Goal: Task Accomplishment & Management: Manage account settings

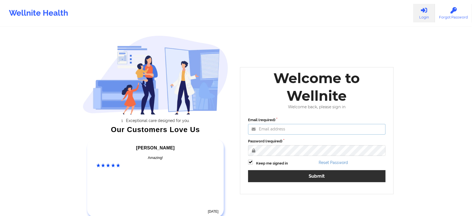
type input "[EMAIL_ADDRESS][DOMAIN_NAME]"
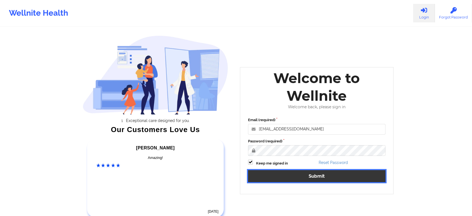
click at [293, 174] on button "Submit" at bounding box center [316, 176] width 137 height 12
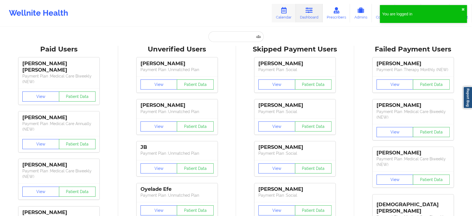
click at [286, 18] on link "Calendar" at bounding box center [284, 13] width 24 height 18
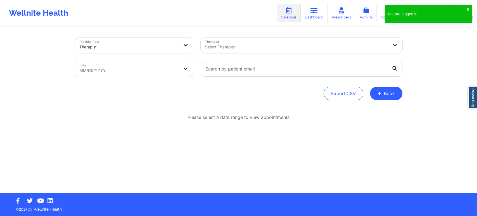
click at [177, 69] on body "You are logged in ✖︎ Wellnite Health Calendar Dashboard Prescribers Admins Coac…" at bounding box center [238, 108] width 477 height 216
select select "2025-8"
select select "2025-9"
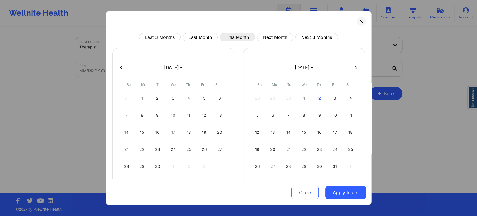
click at [233, 35] on button "This Month" at bounding box center [237, 37] width 35 height 8
select select "2025-9"
select select "2025-10"
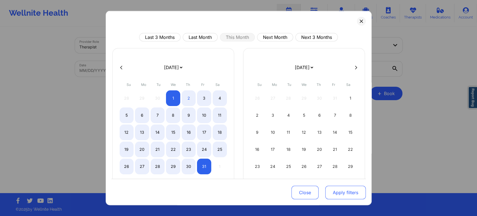
click at [345, 189] on button "Apply filters" at bounding box center [345, 191] width 40 height 13
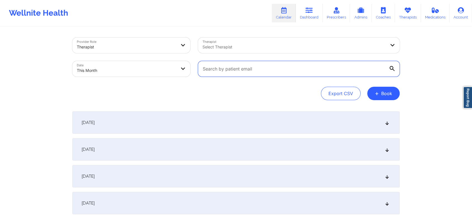
click at [240, 68] on input "text" at bounding box center [299, 69] width 202 height 16
paste input "[EMAIL_ADDRESS][DOMAIN_NAME]"
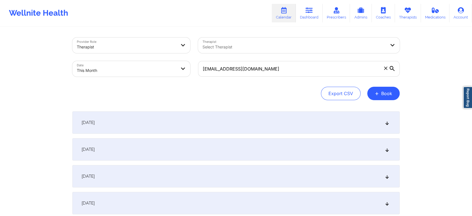
click at [336, 124] on div "[DATE]" at bounding box center [235, 122] width 327 height 22
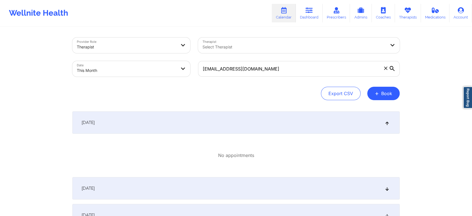
click at [282, 122] on div "[DATE]" at bounding box center [235, 122] width 327 height 22
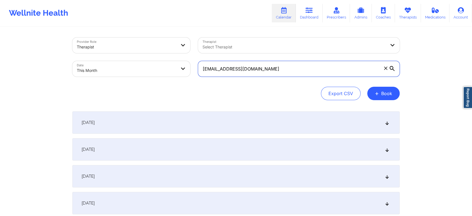
drag, startPoint x: 266, startPoint y: 73, endPoint x: 200, endPoint y: 66, distance: 66.6
click at [200, 66] on input "[EMAIL_ADDRESS][DOMAIN_NAME]" at bounding box center [299, 69] width 202 height 16
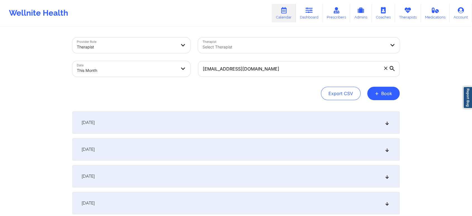
click at [188, 112] on div "[DATE]" at bounding box center [235, 122] width 327 height 22
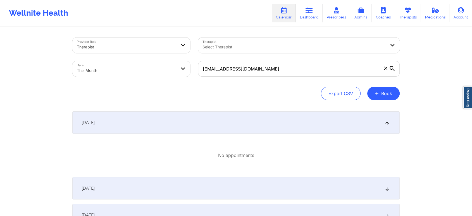
drag, startPoint x: 275, startPoint y: 77, endPoint x: 168, endPoint y: 66, distance: 108.0
click at [168, 66] on div "Provider Role Therapist Therapist Select Therapist Date This Month [EMAIL_ADDRE…" at bounding box center [235, 57] width 335 height 47
click at [266, 59] on div "[EMAIL_ADDRESS][DOMAIN_NAME]" at bounding box center [298, 68] width 209 height 23
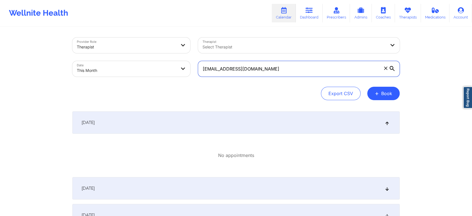
drag, startPoint x: 265, startPoint y: 66, endPoint x: 176, endPoint y: 62, distance: 89.7
click at [176, 62] on div "Provider Role Therapist Therapist Select Therapist Date This Month [EMAIL_ADDRE…" at bounding box center [235, 57] width 335 height 47
paste input "[EMAIL_ADDRESS]"
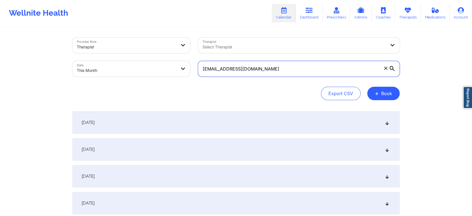
scroll to position [37, 0]
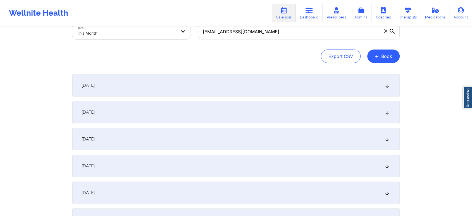
click at [344, 81] on div "[DATE]" at bounding box center [235, 85] width 327 height 22
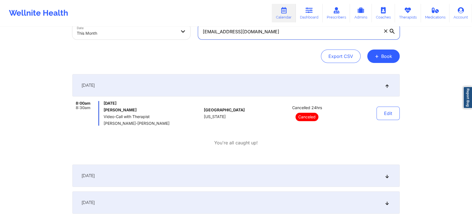
drag, startPoint x: 283, startPoint y: 38, endPoint x: 157, endPoint y: 21, distance: 126.5
paste input "[EMAIL_ADDRESS]"
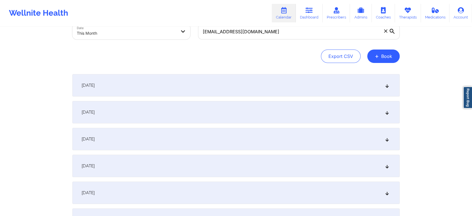
click at [199, 82] on div "[DATE]" at bounding box center [235, 85] width 327 height 22
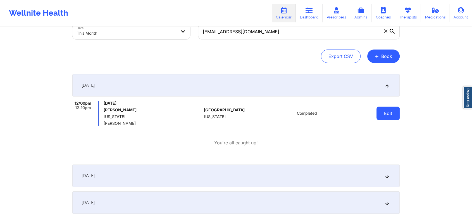
click at [390, 110] on button "Edit" at bounding box center [387, 112] width 23 height 13
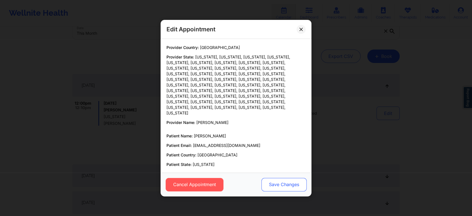
click at [279, 187] on button "Save Changes" at bounding box center [283, 183] width 45 height 13
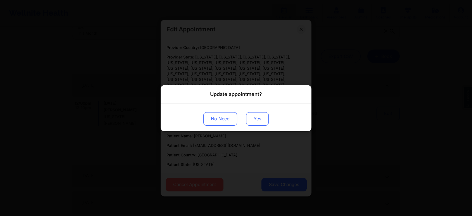
click at [258, 115] on button "Yes" at bounding box center [257, 118] width 23 height 13
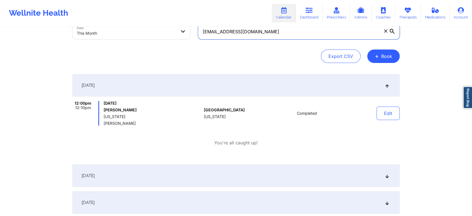
drag, startPoint x: 279, startPoint y: 37, endPoint x: 170, endPoint y: 36, distance: 108.9
click at [170, 36] on div "Provider Role Therapist Therapist Select Therapist Date This Month [EMAIL_ADDRE…" at bounding box center [235, 19] width 335 height 47
paste input "[EMAIL_ADDRESS]"
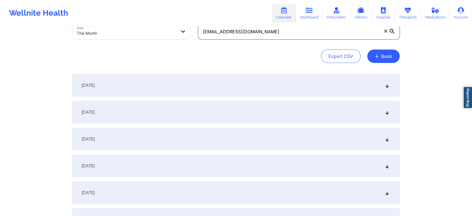
type input "[EMAIL_ADDRESS][DOMAIN_NAME]"
click at [212, 78] on div "[DATE]" at bounding box center [235, 85] width 327 height 22
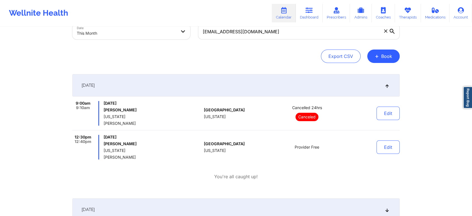
click at [143, 32] on body "Wellnite Health Calendar Dashboard Prescribers Admins Coaches Therapists Medica…" at bounding box center [236, 71] width 472 height 216
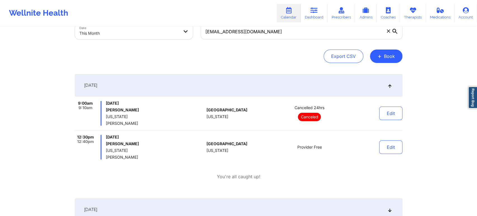
select select "2025-9"
select select "2025-10"
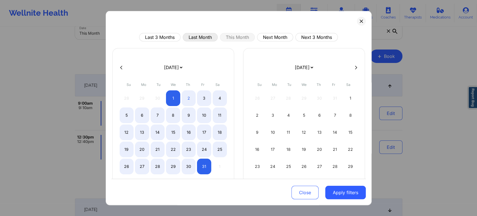
click at [199, 35] on button "Last Month" at bounding box center [200, 37] width 35 height 8
select select "2025-8"
select select "2025-9"
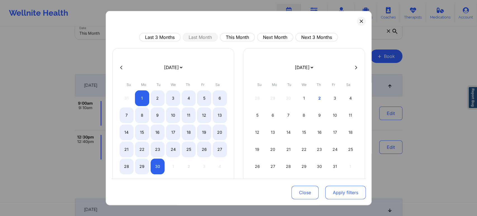
click at [342, 194] on button "Apply filters" at bounding box center [345, 191] width 40 height 13
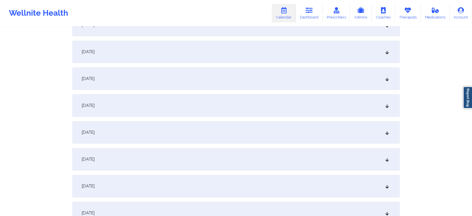
scroll to position [740, 0]
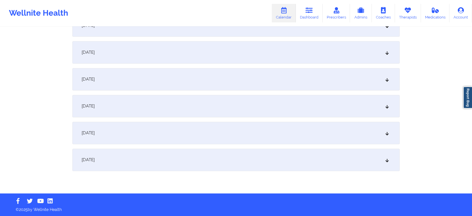
click at [231, 56] on div "[DATE]" at bounding box center [235, 52] width 327 height 22
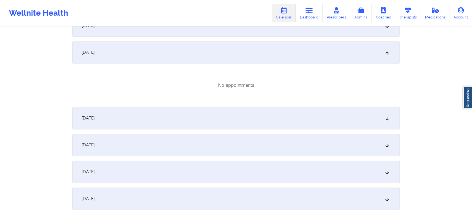
click at [236, 107] on div "[DATE]" at bounding box center [235, 118] width 327 height 22
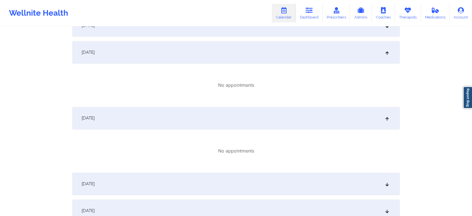
click at [230, 35] on div "[DATE]" at bounding box center [235, 25] width 327 height 22
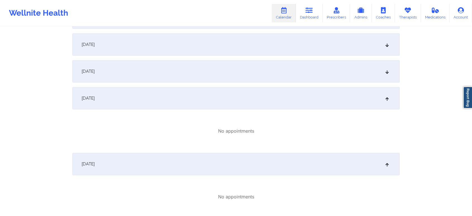
scroll to position [628, 0]
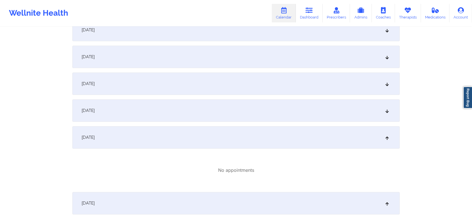
click at [247, 119] on div "[DATE]" at bounding box center [235, 110] width 327 height 22
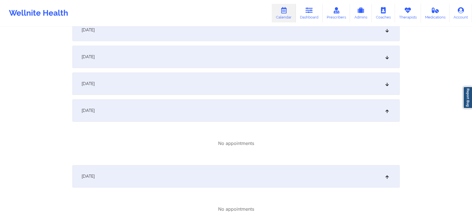
click at [281, 87] on div "[DATE]" at bounding box center [235, 83] width 327 height 22
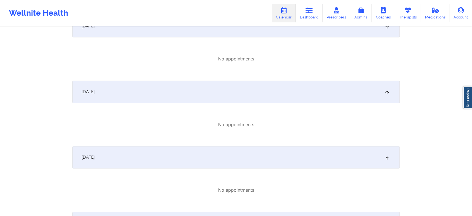
scroll to position [934, 0]
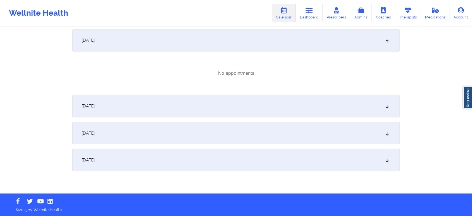
click at [230, 162] on div "[DATE]" at bounding box center [235, 159] width 327 height 22
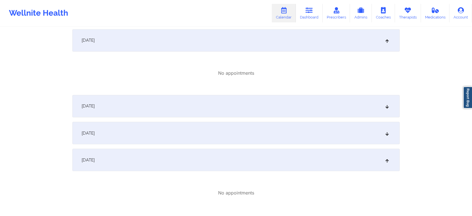
click at [235, 137] on div "[DATE]" at bounding box center [235, 132] width 327 height 22
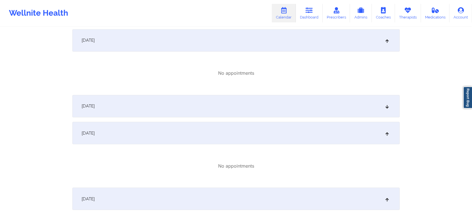
click at [253, 109] on div "[DATE]" at bounding box center [235, 106] width 327 height 22
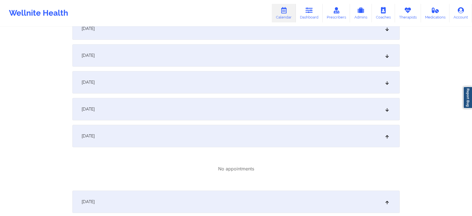
scroll to position [596, 0]
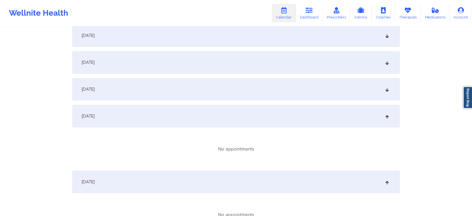
click at [307, 89] on div "[DATE]" at bounding box center [235, 89] width 327 height 22
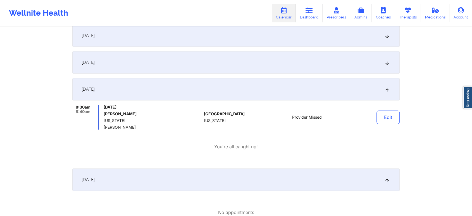
drag, startPoint x: 310, startPoint y: 63, endPoint x: 302, endPoint y: 74, distance: 13.9
click at [302, 74] on div "[DATE] No appointments [DATE] No appointments [DATE] No appointments [DATE] No …" at bounding box center [235, 101] width 327 height 1173
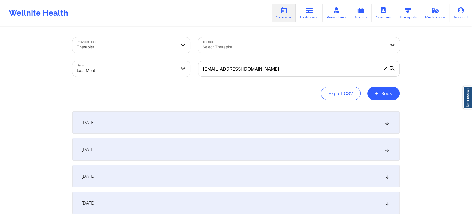
click at [114, 63] on body "Wellnite Health Calendar Dashboard Prescribers Admins Coaches Therapists Medica…" at bounding box center [236, 108] width 472 height 216
select select "2025-8"
select select "2025-9"
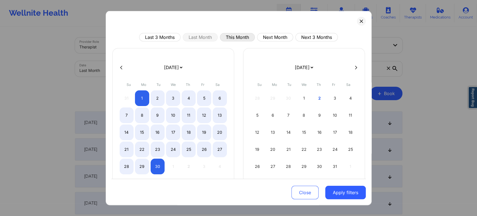
click at [224, 37] on button "This Month" at bounding box center [237, 37] width 35 height 8
select select "2025-9"
select select "2025-10"
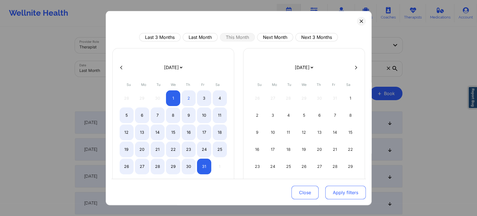
click at [333, 196] on button "Apply filters" at bounding box center [345, 191] width 40 height 13
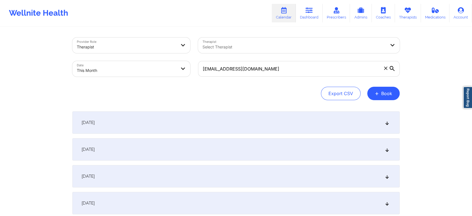
scroll to position [16, 0]
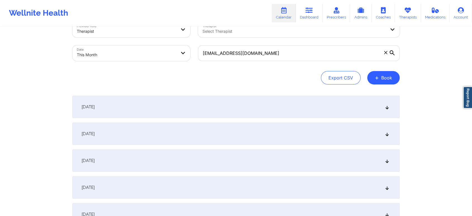
click at [312, 101] on div "[DATE]" at bounding box center [235, 106] width 327 height 22
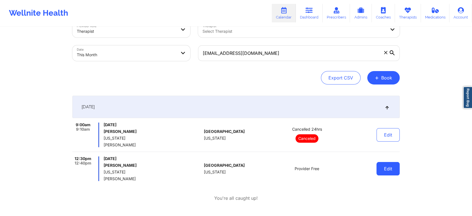
click at [388, 169] on button "Edit" at bounding box center [387, 168] width 23 height 13
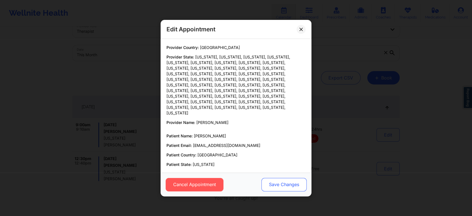
click at [270, 190] on button "Save Changes" at bounding box center [283, 183] width 45 height 13
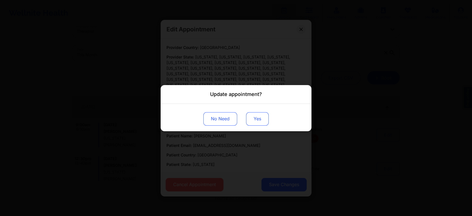
click at [256, 118] on button "Yes" at bounding box center [257, 118] width 23 height 13
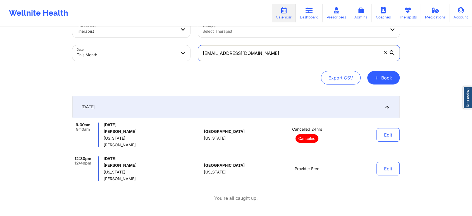
drag, startPoint x: 263, startPoint y: 58, endPoint x: 177, endPoint y: 61, distance: 86.1
click at [177, 61] on div "Provider Role Therapist Therapist Select Therapist Date This Month [EMAIL_ADDRE…" at bounding box center [235, 41] width 335 height 47
paste input "oann.boboris"
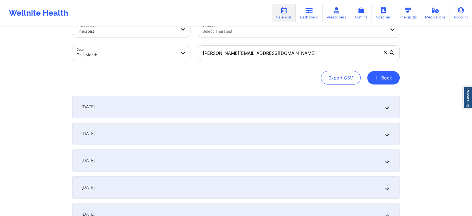
click at [170, 110] on div "[DATE]" at bounding box center [235, 106] width 327 height 22
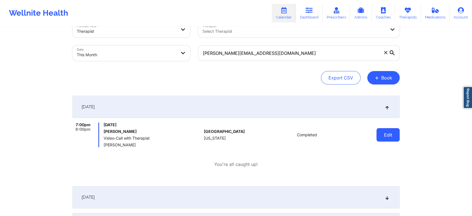
click at [390, 138] on button "Edit" at bounding box center [387, 134] width 23 height 13
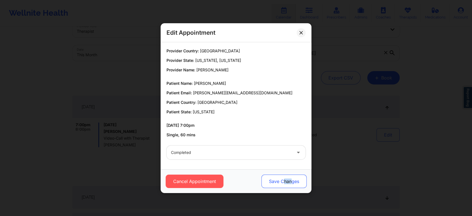
drag, startPoint x: 283, startPoint y: 189, endPoint x: 291, endPoint y: 183, distance: 9.6
click at [291, 183] on div "Cancel Appointment Save Changes" at bounding box center [236, 181] width 151 height 24
click at [291, 183] on button "Save Changes" at bounding box center [283, 180] width 45 height 13
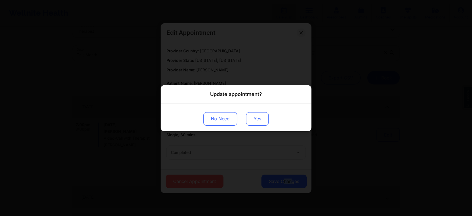
click at [252, 118] on button "Yes" at bounding box center [257, 118] width 23 height 13
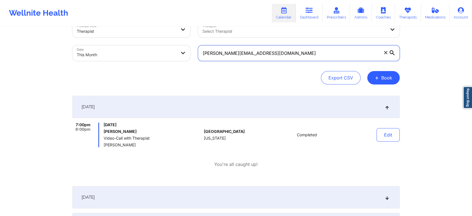
drag, startPoint x: 274, startPoint y: 58, endPoint x: 156, endPoint y: 48, distance: 118.8
click at [156, 48] on div "Provider Role Therapist Therapist Select Therapist Date This Month [PERSON_NAME…" at bounding box center [235, 41] width 335 height 47
paste input "lizzieloparo"
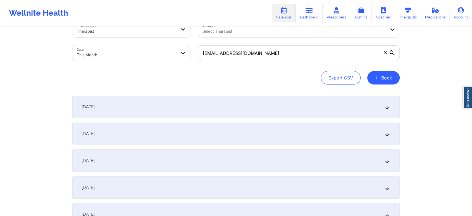
click at [153, 112] on div "[DATE]" at bounding box center [235, 106] width 327 height 22
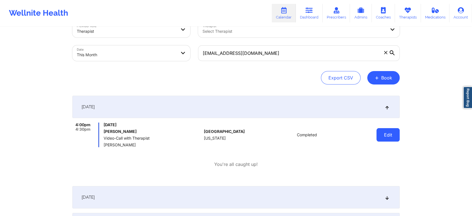
click at [389, 138] on button "Edit" at bounding box center [387, 134] width 23 height 13
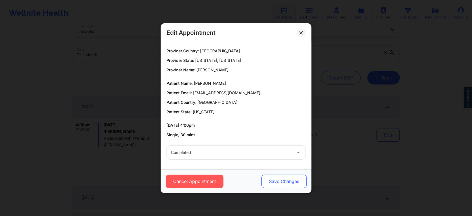
click at [291, 178] on button "Save Changes" at bounding box center [283, 180] width 45 height 13
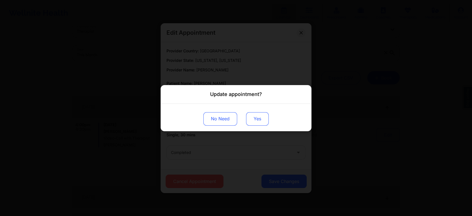
click at [263, 122] on button "Yes" at bounding box center [257, 118] width 23 height 13
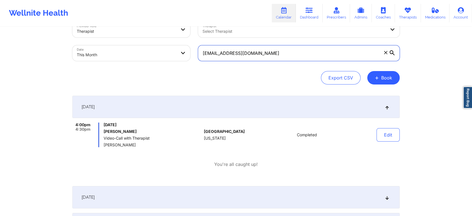
drag, startPoint x: 265, startPoint y: 49, endPoint x: 152, endPoint y: 36, distance: 114.1
click at [152, 36] on div "Provider Role Therapist Therapist Select Therapist Date This Month [EMAIL_ADDRE…" at bounding box center [235, 41] width 335 height 47
paste input "[EMAIL_ADDRESS]"
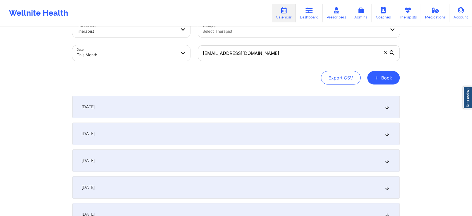
click at [188, 103] on div "[DATE]" at bounding box center [235, 106] width 327 height 22
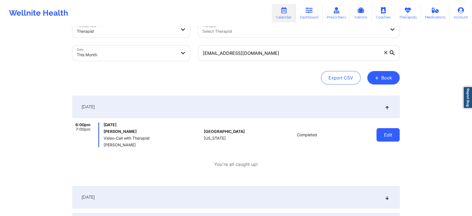
click at [377, 136] on button "Edit" at bounding box center [387, 134] width 23 height 13
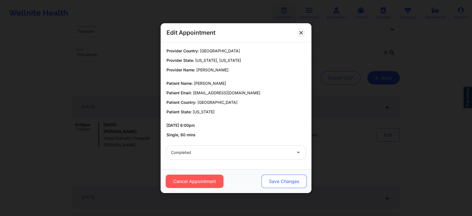
click at [284, 174] on button "Save Changes" at bounding box center [283, 180] width 45 height 13
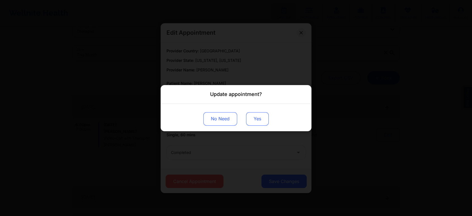
click at [260, 117] on button "Yes" at bounding box center [257, 118] width 23 height 13
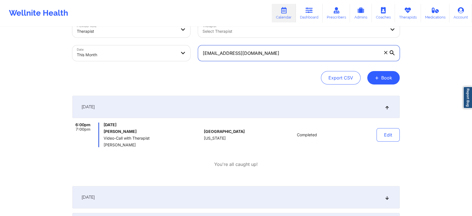
drag, startPoint x: 278, startPoint y: 52, endPoint x: 238, endPoint y: 51, distance: 39.7
click at [238, 51] on input "[EMAIL_ADDRESS][DOMAIN_NAME]" at bounding box center [299, 53] width 202 height 16
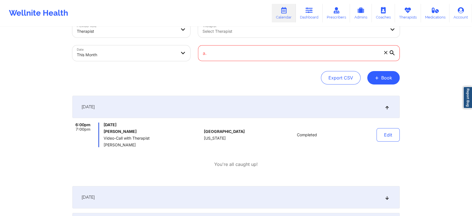
type input "a"
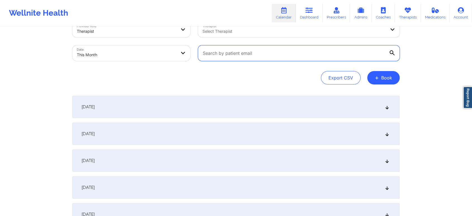
paste input "[EMAIL_ADDRESS][DOMAIN_NAME]"
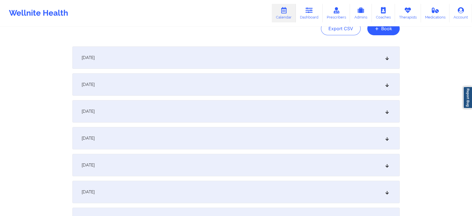
click at [336, 49] on div "[DATE]" at bounding box center [235, 57] width 327 height 22
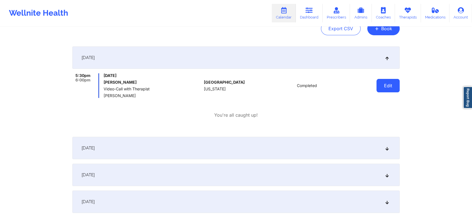
click at [389, 82] on button "Edit" at bounding box center [387, 85] width 23 height 13
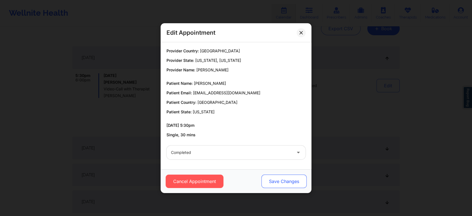
click at [292, 179] on button "Save Changes" at bounding box center [283, 180] width 45 height 13
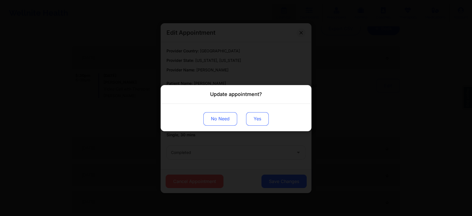
click at [253, 121] on button "Yes" at bounding box center [257, 118] width 23 height 13
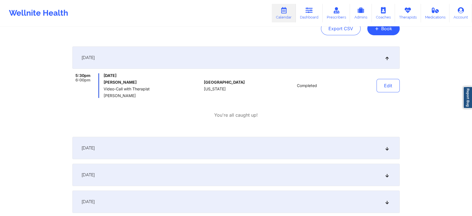
scroll to position [0, 0]
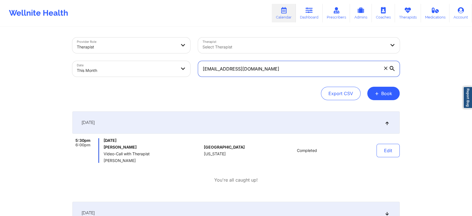
drag, startPoint x: 294, startPoint y: 70, endPoint x: 150, endPoint y: 43, distance: 146.1
click at [150, 43] on div "Provider Role Therapist Therapist Select Therapist Date This Month [EMAIL_ADDRE…" at bounding box center [235, 57] width 335 height 47
paste input "andresfrancis62"
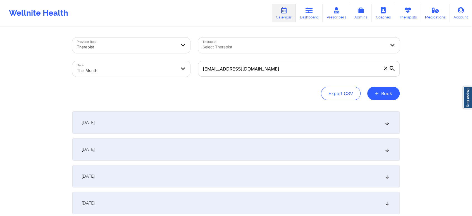
click at [189, 124] on div "[DATE]" at bounding box center [235, 122] width 327 height 22
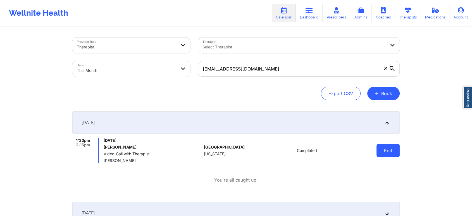
drag, startPoint x: 407, startPoint y: 149, endPoint x: 389, endPoint y: 153, distance: 18.2
click at [389, 153] on button "Edit" at bounding box center [387, 150] width 23 height 13
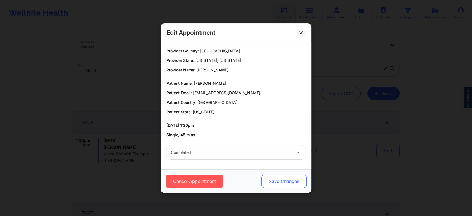
click at [285, 180] on button "Save Changes" at bounding box center [283, 180] width 45 height 13
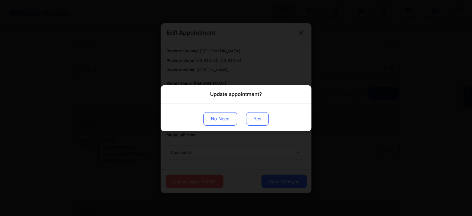
click at [254, 118] on button "Yes" at bounding box center [257, 118] width 23 height 13
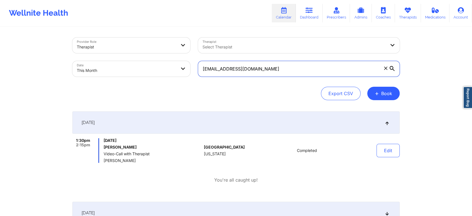
drag, startPoint x: 273, startPoint y: 69, endPoint x: 143, endPoint y: 55, distance: 130.1
click at [143, 55] on div "Provider Role Therapist Therapist Select Therapist Date This Month [EMAIL_ADDRE…" at bounding box center [235, 57] width 335 height 47
paste input "28yarimarg"
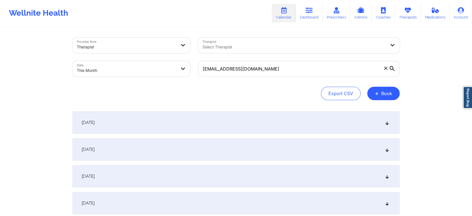
click at [239, 114] on div "[DATE]" at bounding box center [235, 122] width 327 height 22
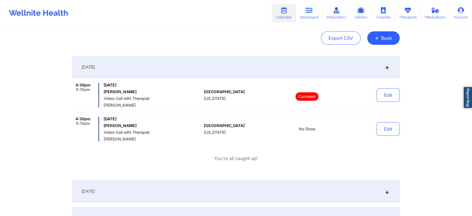
scroll to position [57, 0]
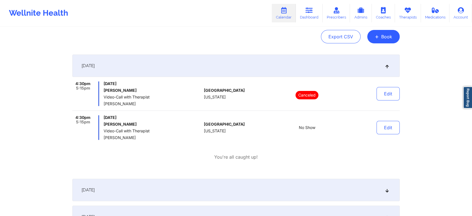
click at [395, 129] on button "Edit" at bounding box center [387, 127] width 23 height 13
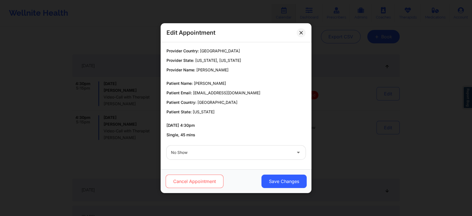
click at [212, 180] on button "Cancel Appointment" at bounding box center [195, 180] width 58 height 13
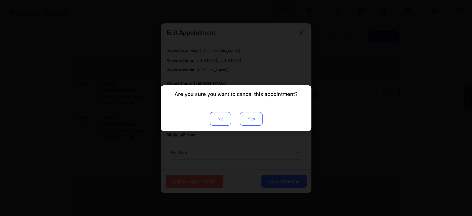
drag, startPoint x: 263, startPoint y: 118, endPoint x: 252, endPoint y: 119, distance: 10.3
click at [252, 119] on div "No Yes" at bounding box center [236, 116] width 151 height 27
click at [252, 119] on button "Yes" at bounding box center [251, 118] width 23 height 13
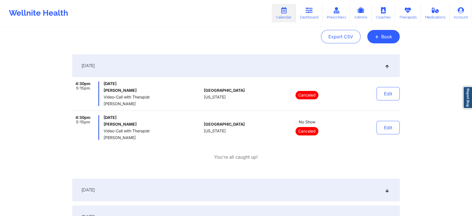
scroll to position [0, 0]
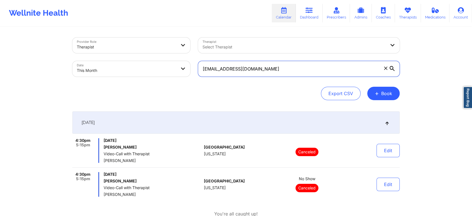
drag, startPoint x: 275, startPoint y: 73, endPoint x: 167, endPoint y: 69, distance: 108.7
click at [167, 69] on div "Provider Role Therapist Therapist Select Therapist Date This Month [EMAIL_ADDRE…" at bounding box center [235, 57] width 335 height 47
paste input "canadianbacon9"
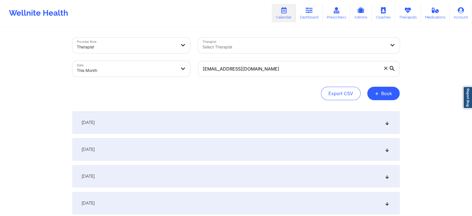
click at [217, 120] on div "[DATE]" at bounding box center [235, 122] width 327 height 22
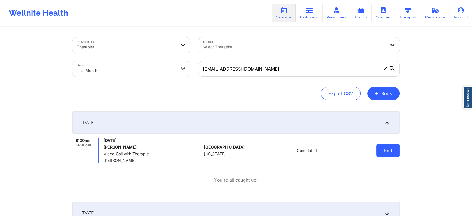
click at [387, 155] on button "Edit" at bounding box center [387, 150] width 23 height 13
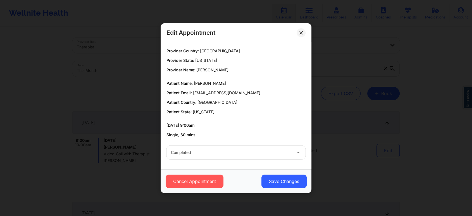
click at [278, 190] on div "Cancel Appointment Save Changes" at bounding box center [236, 181] width 151 height 24
click at [284, 185] on button "Save Changes" at bounding box center [283, 180] width 45 height 13
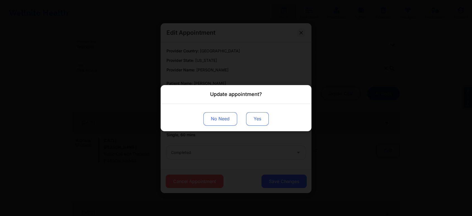
click at [259, 120] on button "Yes" at bounding box center [257, 118] width 23 height 13
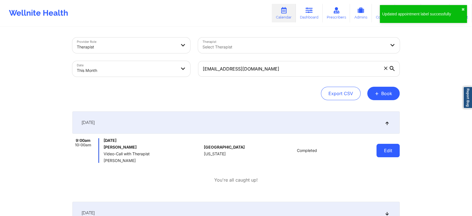
click at [380, 149] on button "Edit" at bounding box center [387, 150] width 23 height 13
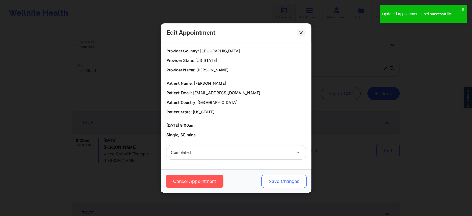
click at [293, 178] on button "Save Changes" at bounding box center [283, 180] width 45 height 13
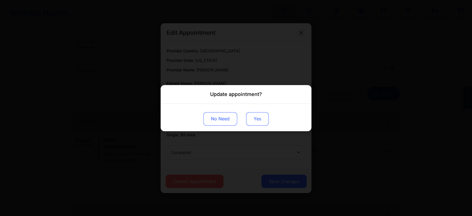
click at [258, 120] on button "Yes" at bounding box center [257, 118] width 23 height 13
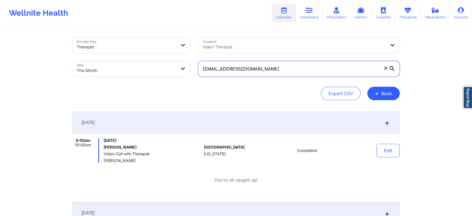
drag, startPoint x: 298, startPoint y: 69, endPoint x: 145, endPoint y: 64, distance: 153.7
click at [145, 64] on div "Provider Role Therapist Therapist Select Therapist Date This Month [EMAIL_ADDRE…" at bounding box center [235, 57] width 335 height 47
paste input "octavialewis13"
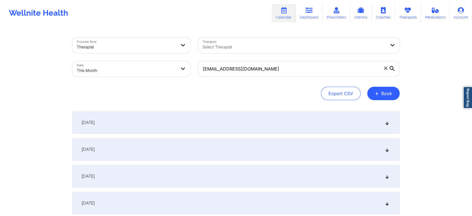
click at [276, 125] on div "[DATE]" at bounding box center [235, 122] width 327 height 22
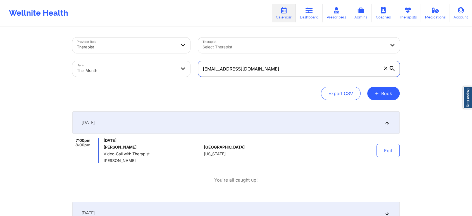
drag, startPoint x: 284, startPoint y: 71, endPoint x: 156, endPoint y: 63, distance: 127.9
click at [156, 63] on div "Provider Role Therapist Therapist Select Therapist Date This Month [EMAIL_ADDRE…" at bounding box center [235, 57] width 335 height 47
paste input "daradurosomo"
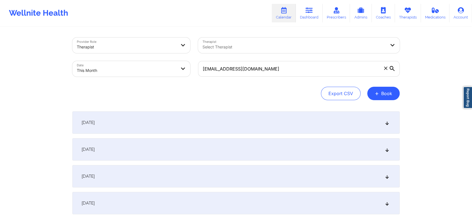
click at [250, 114] on div "[DATE]" at bounding box center [235, 122] width 327 height 22
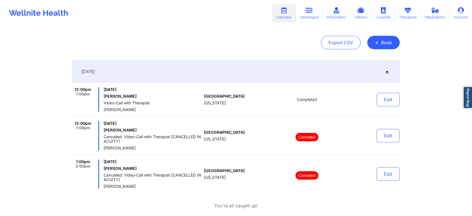
scroll to position [59, 0]
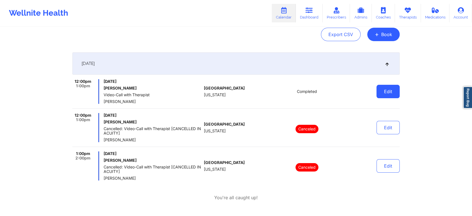
click at [393, 91] on button "Edit" at bounding box center [387, 91] width 23 height 13
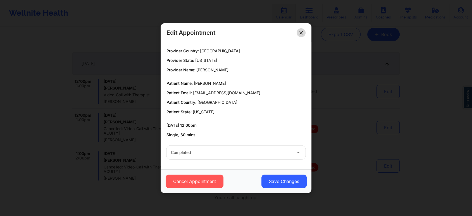
click at [302, 33] on icon at bounding box center [300, 32] width 3 height 3
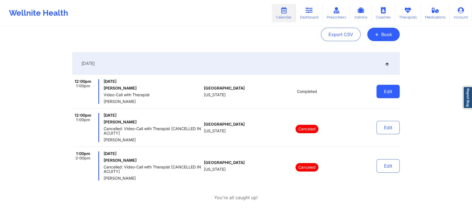
click at [391, 91] on button "Edit" at bounding box center [387, 91] width 23 height 13
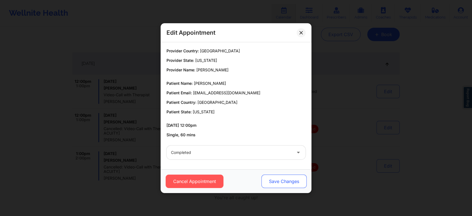
click at [273, 180] on button "Save Changes" at bounding box center [283, 180] width 45 height 13
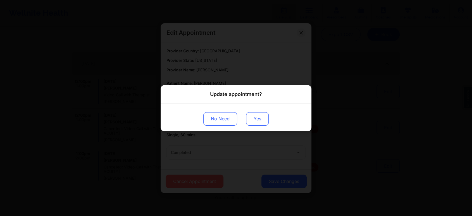
click at [252, 118] on button "Yes" at bounding box center [257, 118] width 23 height 13
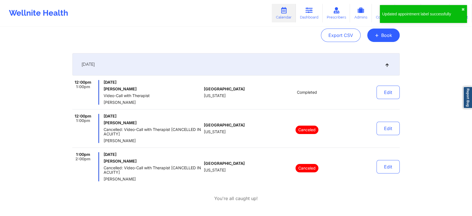
scroll to position [0, 0]
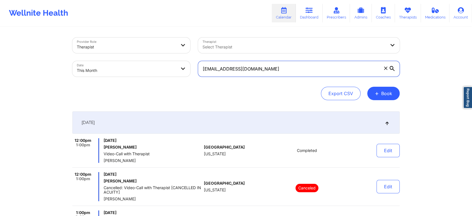
drag, startPoint x: 290, startPoint y: 73, endPoint x: 181, endPoint y: 62, distance: 109.2
click at [181, 62] on div "Provider Role Therapist Therapist Select Therapist Date This Month [EMAIL_ADDRE…" at bounding box center [235, 57] width 335 height 47
paste input "[EMAIL_ADDRESS][DOMAIN_NAME]"
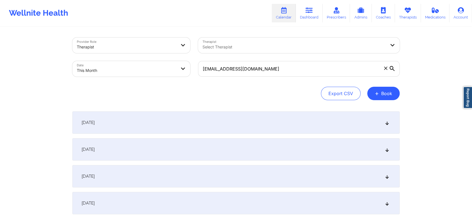
click at [160, 117] on div "[DATE]" at bounding box center [235, 122] width 327 height 22
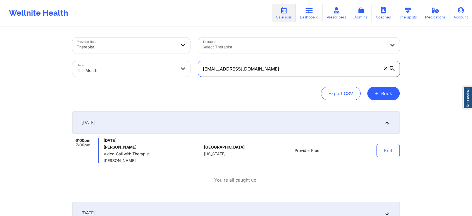
drag, startPoint x: 273, startPoint y: 74, endPoint x: 192, endPoint y: 64, distance: 81.8
click at [192, 64] on div "Provider Role Therapist Therapist Select Therapist Date This Month [EMAIL_ADDRE…" at bounding box center [235, 57] width 335 height 47
paste input "[EMAIL_ADDRESS][DOMAIN_NAME]"
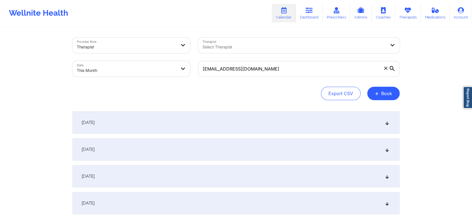
click at [155, 114] on div "[DATE]" at bounding box center [235, 122] width 327 height 22
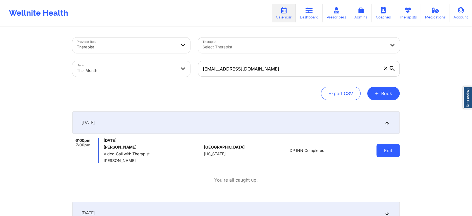
click at [395, 152] on button "Edit" at bounding box center [387, 150] width 23 height 13
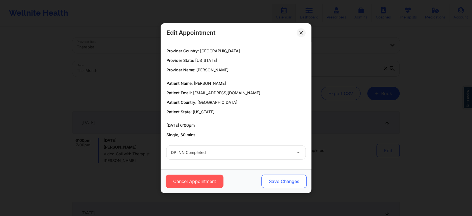
click at [275, 182] on button "Save Changes" at bounding box center [283, 180] width 45 height 13
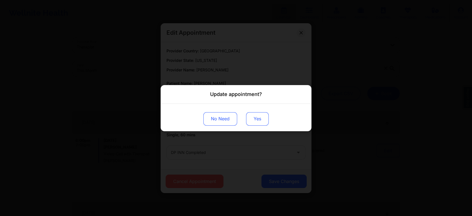
click at [256, 119] on button "Yes" at bounding box center [257, 118] width 23 height 13
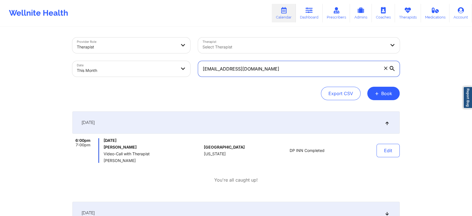
drag, startPoint x: 263, startPoint y: 69, endPoint x: 121, endPoint y: 65, distance: 142.4
click at [121, 65] on div "Provider Role Therapist Therapist Select Therapist Date This Month [EMAIL_ADDRE…" at bounding box center [235, 57] width 335 height 47
paste input "jbautist1"
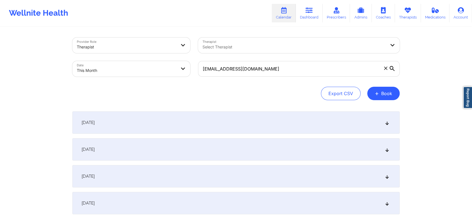
click at [168, 132] on div "[DATE]" at bounding box center [235, 122] width 327 height 22
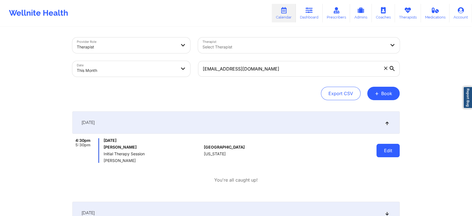
click at [382, 144] on button "Edit" at bounding box center [387, 150] width 23 height 13
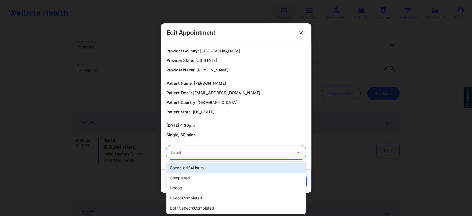
click at [208, 153] on div at bounding box center [231, 152] width 121 height 7
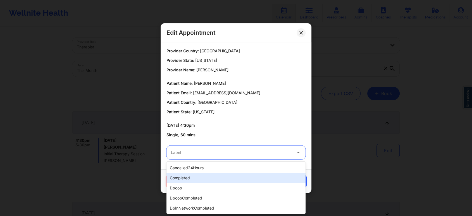
click at [186, 175] on div "completed" at bounding box center [235, 178] width 139 height 10
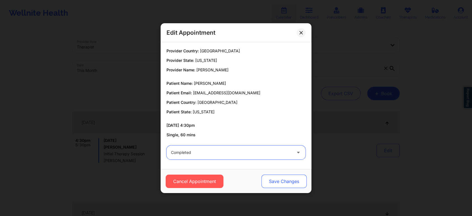
click at [277, 178] on button "Save Changes" at bounding box center [283, 180] width 45 height 13
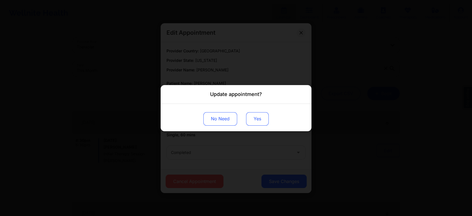
click at [262, 122] on button "Yes" at bounding box center [257, 118] width 23 height 13
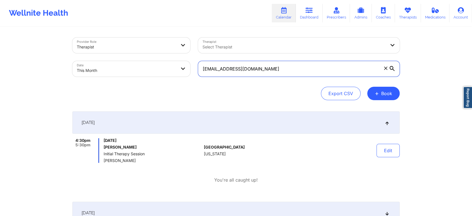
drag, startPoint x: 268, startPoint y: 70, endPoint x: 149, endPoint y: 63, distance: 118.6
click at [149, 63] on div "Provider Role Therapist Therapist Select Therapist Date This Month [EMAIL_ADDRE…" at bounding box center [235, 57] width 335 height 47
paste input "milenapalechor2"
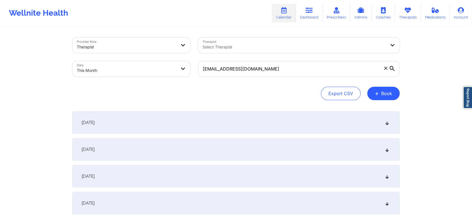
click at [177, 124] on div "[DATE]" at bounding box center [235, 122] width 327 height 22
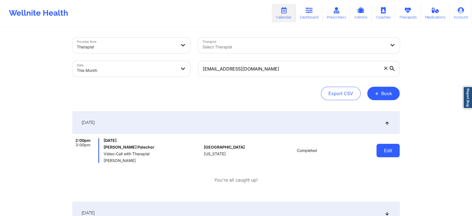
click at [389, 150] on button "Edit" at bounding box center [387, 150] width 23 height 13
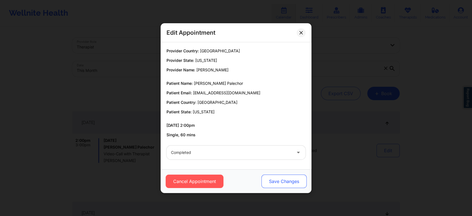
click at [286, 180] on button "Save Changes" at bounding box center [283, 180] width 45 height 13
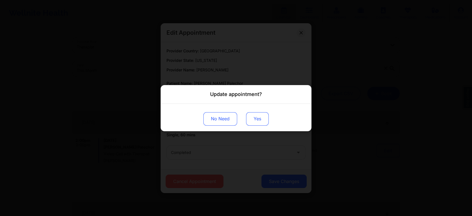
click at [259, 117] on button "Yes" at bounding box center [257, 118] width 23 height 13
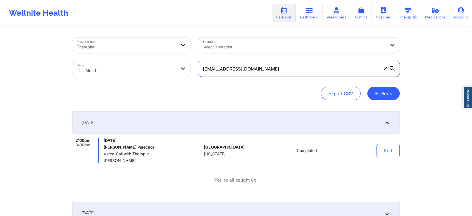
drag, startPoint x: 274, startPoint y: 72, endPoint x: 139, endPoint y: 78, distance: 135.5
click at [139, 78] on div "Provider Role Therapist Therapist Select Therapist Date This Month [EMAIL_ADDRE…" at bounding box center [235, 57] width 335 height 47
paste input "fmartins1998"
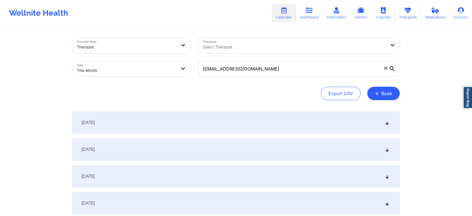
drag, startPoint x: 165, startPoint y: 122, endPoint x: 281, endPoint y: 147, distance: 118.8
click at [225, 120] on div "[DATE]" at bounding box center [235, 122] width 327 height 22
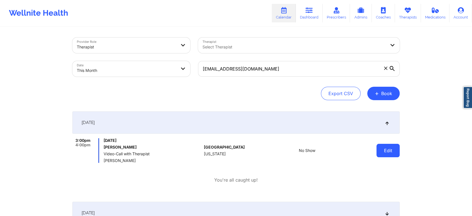
click at [394, 151] on button "Edit" at bounding box center [387, 150] width 23 height 13
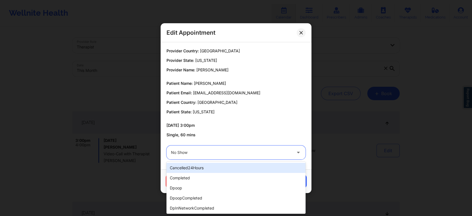
click at [248, 156] on div "No Show" at bounding box center [231, 152] width 121 height 14
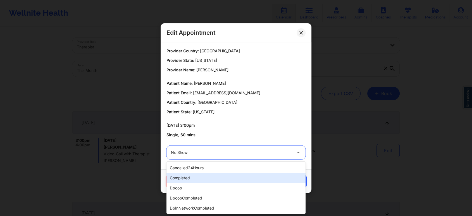
click at [225, 178] on div "completed" at bounding box center [235, 178] width 139 height 10
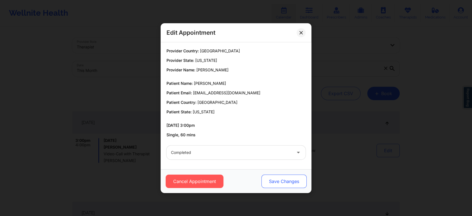
click at [279, 177] on button "Save Changes" at bounding box center [283, 180] width 45 height 13
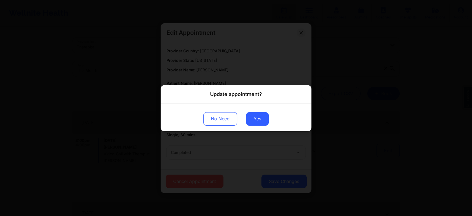
click at [255, 111] on div "No Need Yes" at bounding box center [236, 116] width 151 height 27
drag, startPoint x: 256, startPoint y: 111, endPoint x: 257, endPoint y: 120, distance: 9.9
click at [257, 120] on div "No Need Yes" at bounding box center [236, 116] width 151 height 27
click at [257, 120] on button "Yes" at bounding box center [257, 118] width 23 height 13
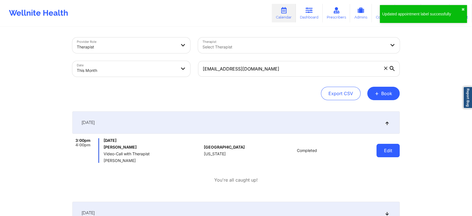
click at [382, 149] on button "Edit" at bounding box center [387, 150] width 23 height 13
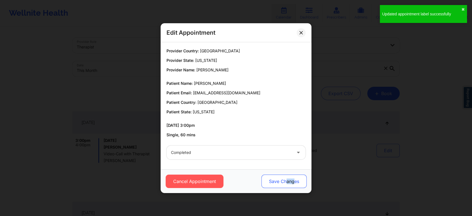
drag, startPoint x: 287, startPoint y: 188, endPoint x: 293, endPoint y: 178, distance: 12.4
click at [293, 178] on div "Cancel Appointment Save Changes" at bounding box center [236, 181] width 151 height 24
click at [293, 178] on button "Save Changes" at bounding box center [283, 180] width 45 height 13
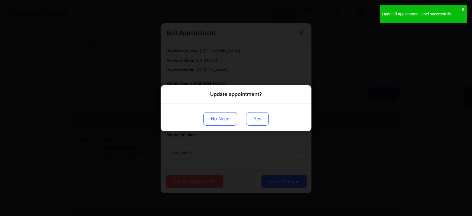
click at [260, 119] on button "Yes" at bounding box center [257, 118] width 23 height 13
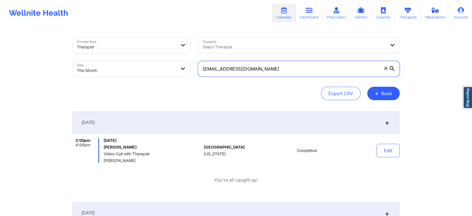
drag, startPoint x: 259, startPoint y: 63, endPoint x: 161, endPoint y: 47, distance: 99.5
click at [161, 47] on div "Provider Role Therapist Therapist Select Therapist Date This Month [EMAIL_ADDRE…" at bounding box center [235, 57] width 335 height 47
paste input "kellyventura54"
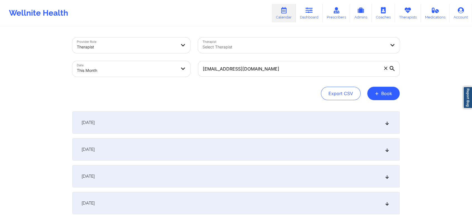
click at [202, 121] on div "[DATE]" at bounding box center [235, 122] width 327 height 22
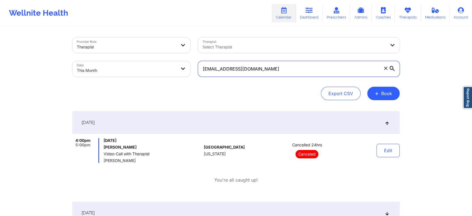
drag, startPoint x: 283, startPoint y: 68, endPoint x: 160, endPoint y: 53, distance: 123.4
click at [160, 53] on div "Provider Role Therapist Therapist Select Therapist Date This Month [EMAIL_ADDRE…" at bounding box center [235, 57] width 335 height 47
paste input "santhya.pillai@publicismedia"
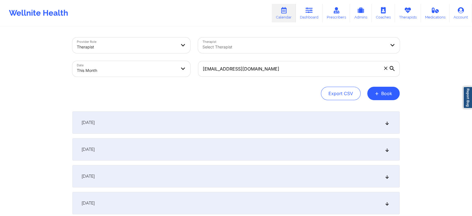
click at [158, 119] on div "[DATE]" at bounding box center [235, 122] width 327 height 22
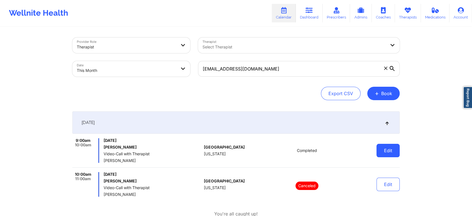
click at [387, 152] on button "Edit" at bounding box center [387, 150] width 23 height 13
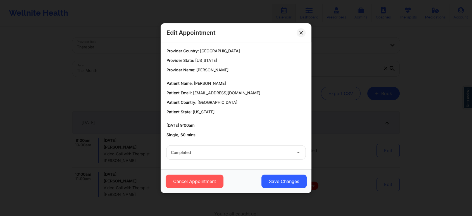
click at [274, 188] on div "Cancel Appointment Save Changes" at bounding box center [236, 181] width 151 height 24
click at [275, 174] on button "Save Changes" at bounding box center [283, 180] width 45 height 13
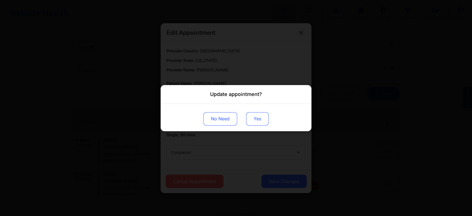
click at [257, 117] on button "Yes" at bounding box center [257, 118] width 23 height 13
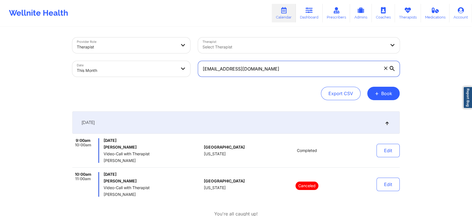
drag, startPoint x: 291, startPoint y: 66, endPoint x: 176, endPoint y: 61, distance: 115.2
click at [176, 61] on div "Provider Role Therapist Therapist Select Therapist Date This Month [EMAIL_ADDRE…" at bounding box center [235, 57] width 335 height 47
paste input "[EMAIL_ADDRESS]"
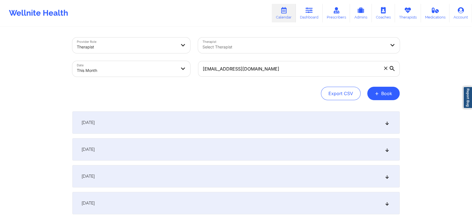
click at [180, 119] on div "[DATE]" at bounding box center [235, 122] width 327 height 22
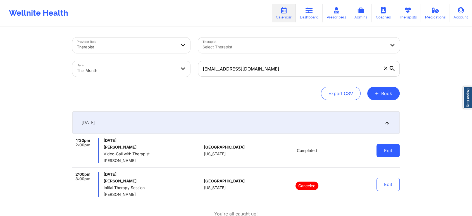
click at [384, 150] on button "Edit" at bounding box center [387, 150] width 23 height 13
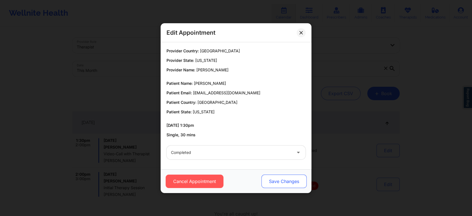
click at [282, 180] on button "Save Changes" at bounding box center [283, 180] width 45 height 13
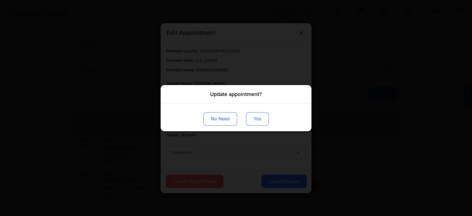
click at [253, 116] on button "Yes" at bounding box center [257, 118] width 23 height 13
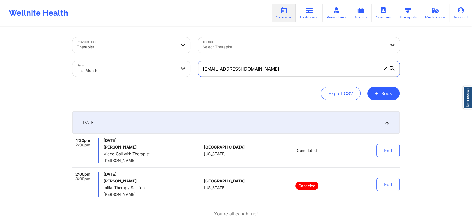
drag, startPoint x: 292, startPoint y: 75, endPoint x: 152, endPoint y: 66, distance: 140.2
click at [152, 66] on div "Provider Role Therapist Therapist Select Therapist Date This Month [EMAIL_ADDRE…" at bounding box center [235, 57] width 335 height 47
paste input "bridgetlmartinez"
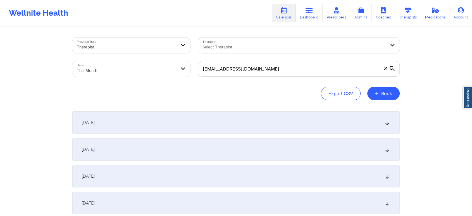
click at [141, 126] on div "[DATE]" at bounding box center [235, 122] width 327 height 22
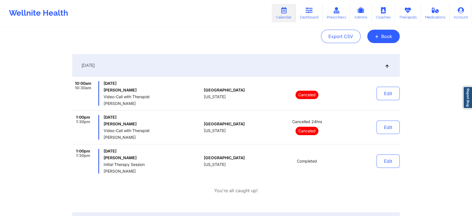
scroll to position [65, 0]
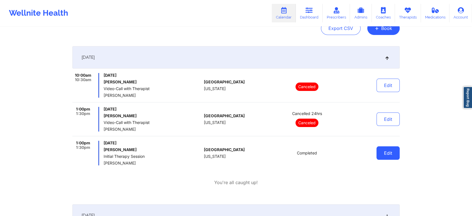
click at [389, 152] on button "Edit" at bounding box center [387, 152] width 23 height 13
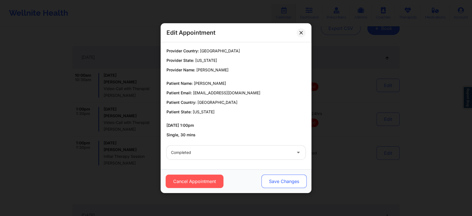
click at [273, 179] on button "Save Changes" at bounding box center [283, 180] width 45 height 13
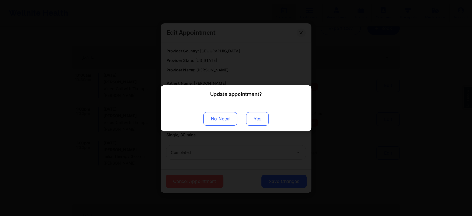
click at [262, 125] on button "Yes" at bounding box center [257, 118] width 23 height 13
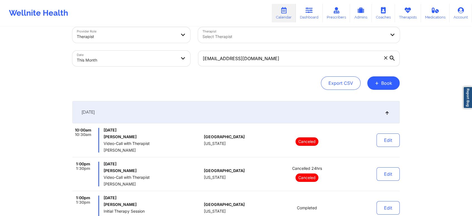
scroll to position [0, 0]
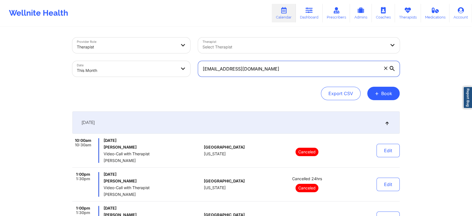
drag, startPoint x: 283, startPoint y: 71, endPoint x: 136, endPoint y: 46, distance: 149.3
click at [136, 46] on div "Provider Role Therapist Therapist Select Therapist Date This Month [EMAIL_ADDRE…" at bounding box center [235, 57] width 335 height 47
paste input "justinwwingo"
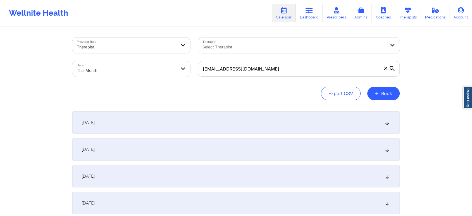
click at [184, 117] on div "[DATE]" at bounding box center [235, 122] width 327 height 22
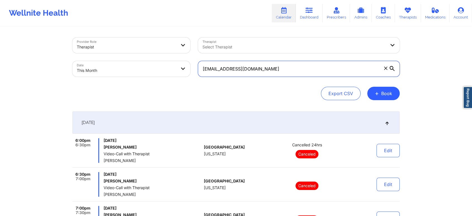
drag, startPoint x: 280, startPoint y: 71, endPoint x: 163, endPoint y: 79, distance: 117.2
click at [163, 79] on div "Provider Role Therapist Therapist Select Therapist Date This Month [EMAIL_ADDRE…" at bounding box center [235, 57] width 335 height 47
paste input "ohnna.mosby89"
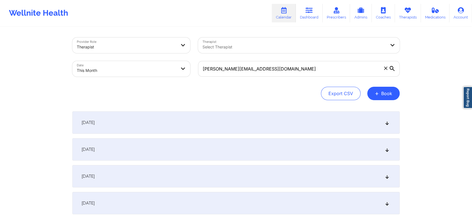
click at [169, 113] on div "[DATE]" at bounding box center [235, 122] width 327 height 22
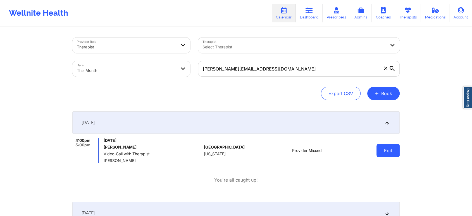
click at [389, 153] on button "Edit" at bounding box center [387, 150] width 23 height 13
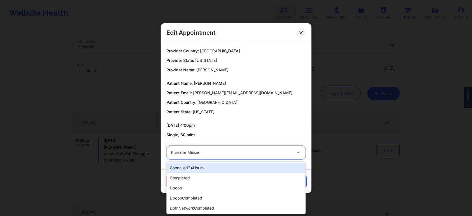
click at [250, 151] on div at bounding box center [231, 152] width 121 height 7
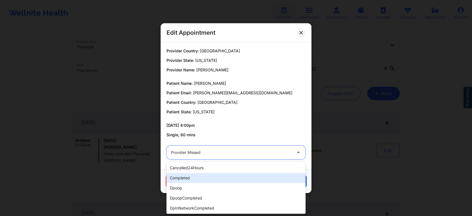
click at [223, 174] on div "completed" at bounding box center [235, 178] width 139 height 10
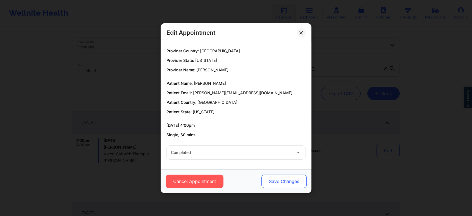
click at [277, 176] on button "Save Changes" at bounding box center [283, 180] width 45 height 13
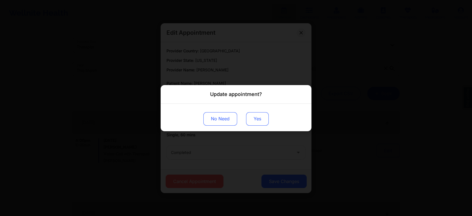
click at [256, 116] on button "Yes" at bounding box center [257, 118] width 23 height 13
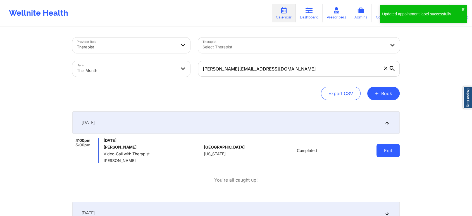
click at [382, 149] on button "Edit" at bounding box center [387, 150] width 23 height 13
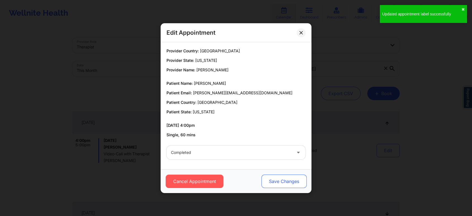
click at [279, 174] on button "Save Changes" at bounding box center [283, 180] width 45 height 13
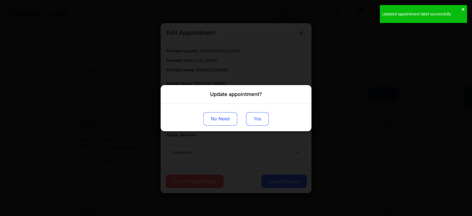
click at [250, 116] on button "Yes" at bounding box center [257, 118] width 23 height 13
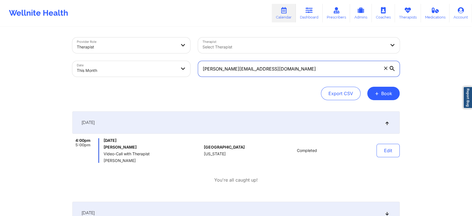
drag, startPoint x: 282, startPoint y: 71, endPoint x: 169, endPoint y: 71, distance: 112.5
click at [169, 71] on div "Provider Role Therapist Therapist Select Therapist Date This Month [PERSON_NAME…" at bounding box center [235, 57] width 335 height 47
paste input "[EMAIL_ADDRESS][DOMAIN_NAME]"
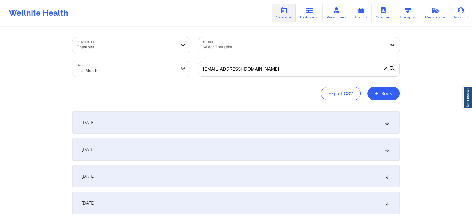
click at [169, 124] on div "[DATE]" at bounding box center [235, 122] width 327 height 22
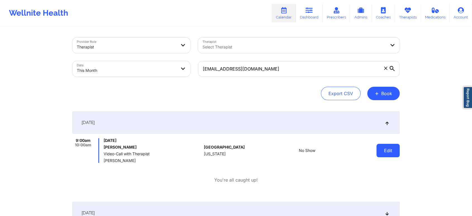
click at [386, 151] on button "Edit" at bounding box center [387, 150] width 23 height 13
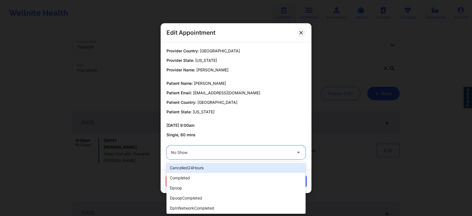
click at [243, 148] on div "No Show" at bounding box center [231, 152] width 121 height 14
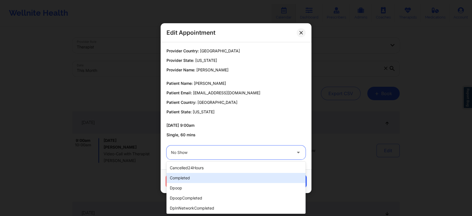
click at [205, 173] on div "completed" at bounding box center [235, 178] width 139 height 10
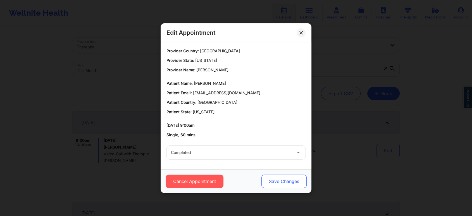
click at [287, 182] on button "Save Changes" at bounding box center [283, 180] width 45 height 13
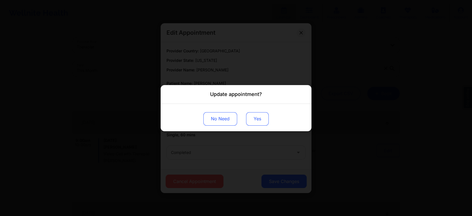
click at [258, 116] on button "Yes" at bounding box center [257, 118] width 23 height 13
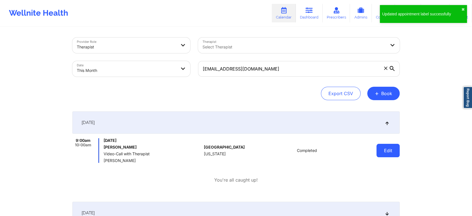
click at [393, 151] on button "Edit" at bounding box center [387, 150] width 23 height 13
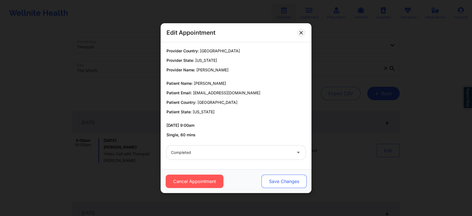
click at [276, 175] on button "Save Changes" at bounding box center [283, 180] width 45 height 13
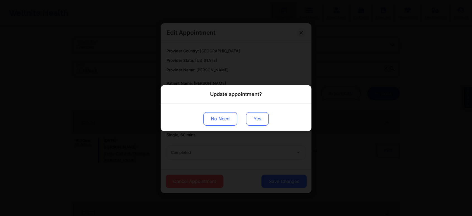
click at [253, 116] on button "Yes" at bounding box center [257, 118] width 23 height 13
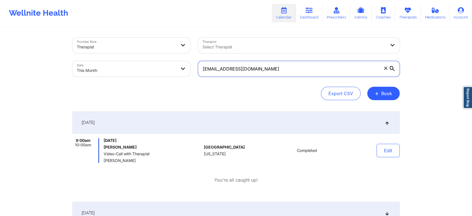
drag, startPoint x: 308, startPoint y: 68, endPoint x: 171, endPoint y: 72, distance: 136.6
click at [171, 72] on div "Provider Role Therapist Therapist Select Therapist Date This Month [EMAIL_ADDRE…" at bounding box center [235, 57] width 335 height 47
paste input "[EMAIL_ADDRESS][DOMAIN_NAME]"
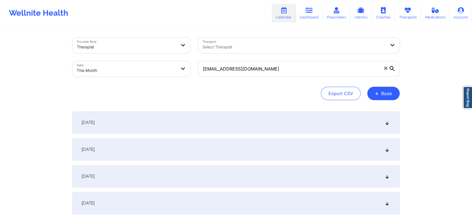
click at [212, 126] on div "[DATE]" at bounding box center [235, 122] width 327 height 22
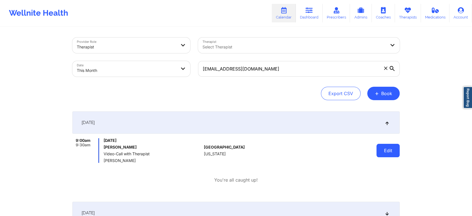
click at [383, 149] on button "Edit" at bounding box center [387, 150] width 23 height 13
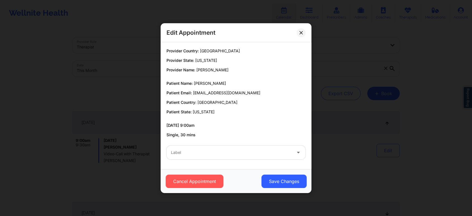
click at [212, 153] on div at bounding box center [231, 152] width 121 height 7
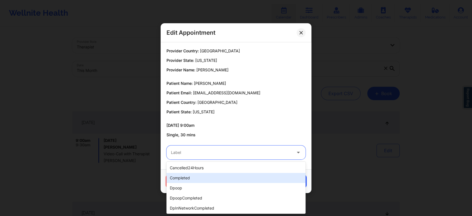
click at [195, 174] on div "completed" at bounding box center [235, 178] width 139 height 10
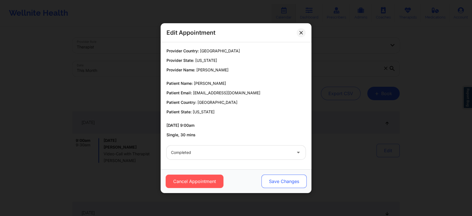
click at [290, 180] on button "Save Changes" at bounding box center [283, 180] width 45 height 13
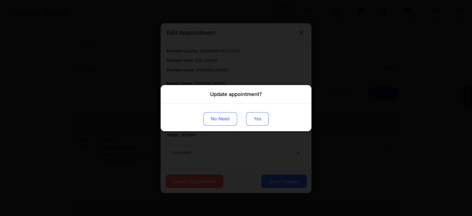
click at [259, 116] on button "Yes" at bounding box center [257, 118] width 23 height 13
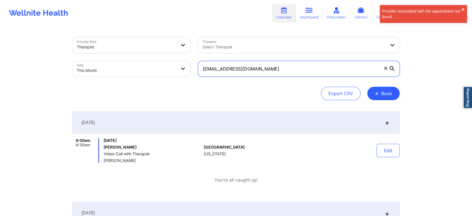
drag, startPoint x: 270, startPoint y: 71, endPoint x: 122, endPoint y: 61, distance: 148.0
click at [122, 61] on div "Provider Role Therapist Therapist Select Therapist Date This Month [EMAIL_ADDRE…" at bounding box center [235, 57] width 335 height 47
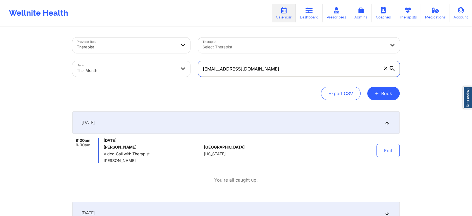
paste input "jlegrand13"
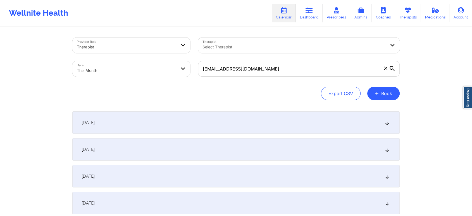
click at [268, 117] on div "[DATE]" at bounding box center [235, 122] width 327 height 22
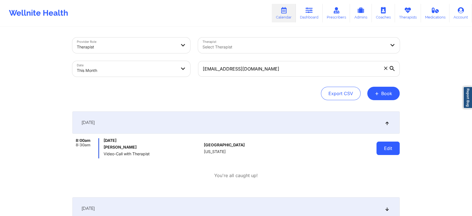
click at [389, 150] on button "Edit" at bounding box center [387, 147] width 23 height 13
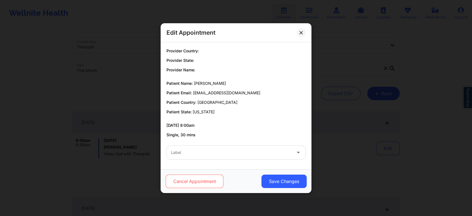
click at [201, 179] on button "Cancel Appointment" at bounding box center [195, 180] width 58 height 13
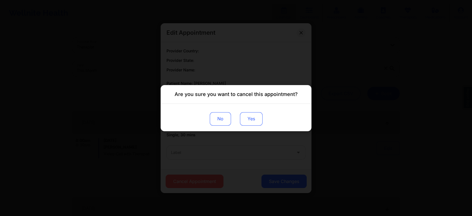
click at [257, 121] on button "Yes" at bounding box center [251, 118] width 23 height 13
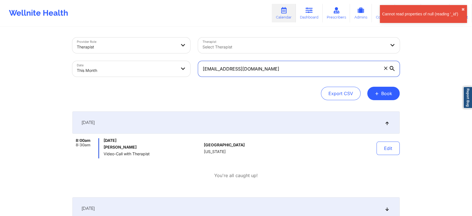
drag, startPoint x: 271, startPoint y: 63, endPoint x: 166, endPoint y: 52, distance: 105.2
click at [166, 52] on div "Provider Role Therapist Therapist Select Therapist Date This Month [EMAIL_ADDRE…" at bounding box center [235, 57] width 335 height 47
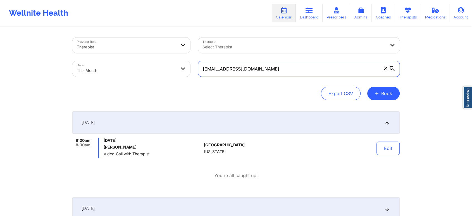
paste input "connieduvall21"
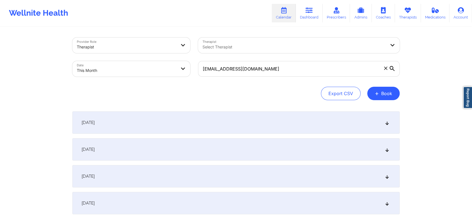
click at [203, 120] on div "[DATE]" at bounding box center [235, 122] width 327 height 22
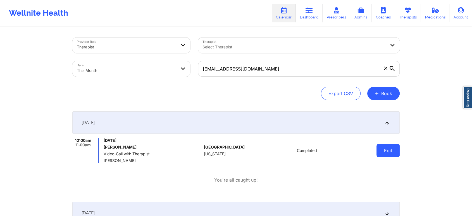
click at [391, 153] on button "Edit" at bounding box center [387, 150] width 23 height 13
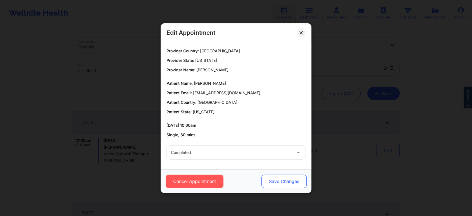
click at [277, 176] on button "Save Changes" at bounding box center [283, 180] width 45 height 13
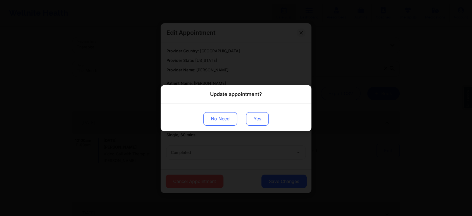
click at [253, 116] on button "Yes" at bounding box center [257, 118] width 23 height 13
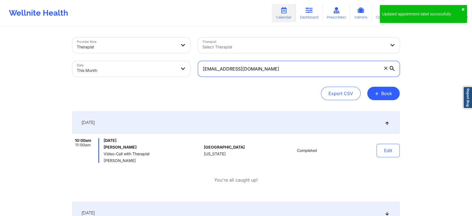
drag, startPoint x: 288, startPoint y: 61, endPoint x: 187, endPoint y: 54, distance: 100.8
click at [187, 54] on div "Provider Role Therapist Therapist Select Therapist Date This Month [EMAIL_ADDRE…" at bounding box center [235, 57] width 335 height 47
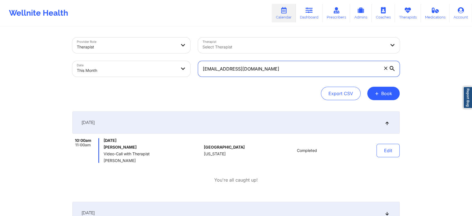
drag, startPoint x: 277, startPoint y: 64, endPoint x: 183, endPoint y: 60, distance: 93.9
click at [183, 60] on div "Provider Role Therapist Therapist Select Therapist Date This Month [EMAIL_ADDRE…" at bounding box center [235, 57] width 335 height 47
paste input "lieamiller"
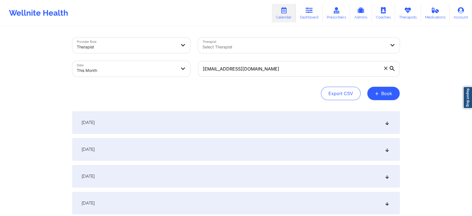
click at [169, 123] on div "[DATE]" at bounding box center [235, 122] width 327 height 22
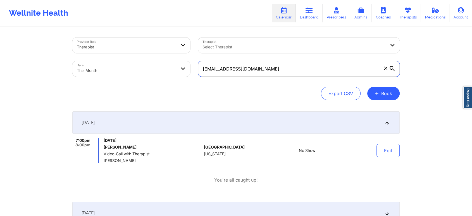
drag, startPoint x: 285, startPoint y: 69, endPoint x: 139, endPoint y: 86, distance: 147.0
click at [139, 86] on div "Provider Role Therapist Therapist Select Therapist Date This Month [EMAIL_ADDRE…" at bounding box center [235, 68] width 327 height 63
paste input "[EMAIL_ADDRESS]"
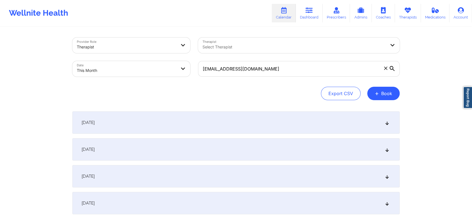
click at [121, 124] on div "[DATE]" at bounding box center [235, 122] width 327 height 22
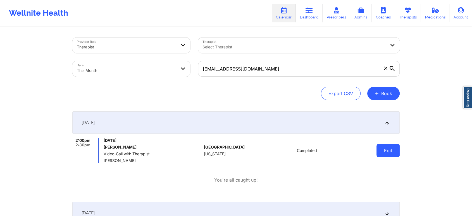
click at [380, 150] on button "Edit" at bounding box center [387, 150] width 23 height 13
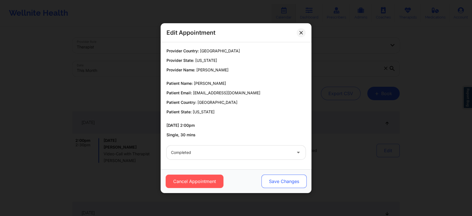
click at [280, 184] on button "Save Changes" at bounding box center [283, 180] width 45 height 13
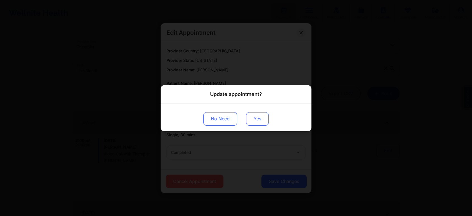
click at [259, 119] on button "Yes" at bounding box center [257, 118] width 23 height 13
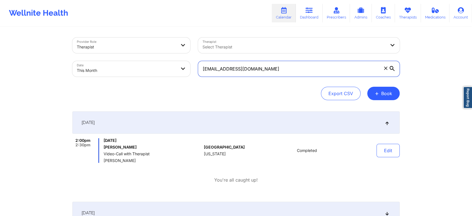
drag, startPoint x: 284, startPoint y: 63, endPoint x: 132, endPoint y: 71, distance: 152.1
click at [132, 71] on div "Provider Role Therapist Therapist Select Therapist Date This Month [EMAIL_ADDRE…" at bounding box center [235, 57] width 335 height 47
paste input "[EMAIL_ADDRESS]"
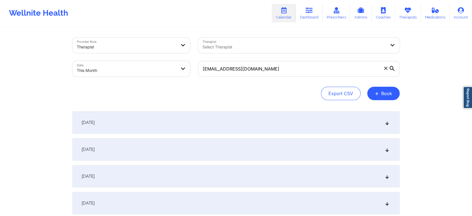
click at [254, 126] on div "[DATE]" at bounding box center [235, 122] width 327 height 22
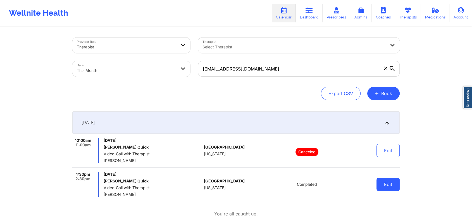
click at [379, 180] on button "Edit" at bounding box center [387, 183] width 23 height 13
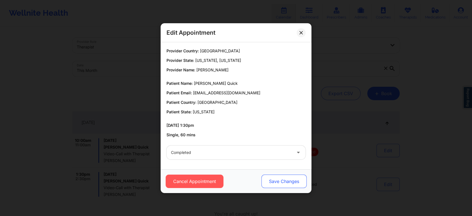
click at [281, 180] on button "Save Changes" at bounding box center [283, 180] width 45 height 13
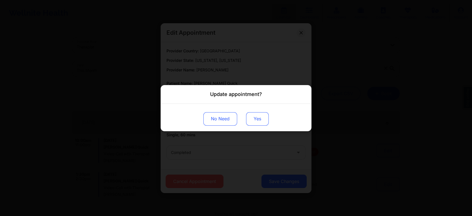
click at [251, 118] on button "Yes" at bounding box center [257, 118] width 23 height 13
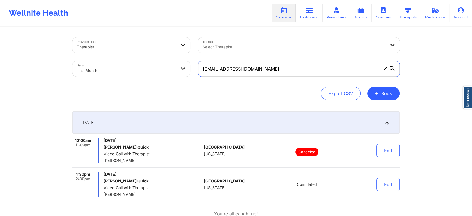
drag, startPoint x: 281, startPoint y: 70, endPoint x: 134, endPoint y: 59, distance: 147.8
click at [134, 59] on div "Provider Role Therapist Therapist Select Therapist Date This Month [EMAIL_ADDRE…" at bounding box center [235, 57] width 335 height 47
paste input "[EMAIL_ADDRESS][DOMAIN_NAME]"
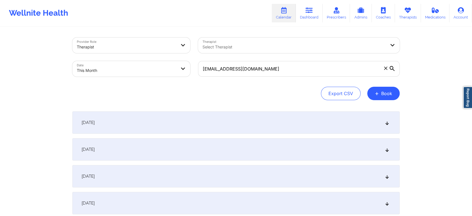
click at [143, 126] on div "[DATE]" at bounding box center [235, 122] width 327 height 22
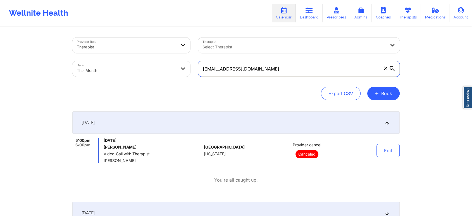
drag, startPoint x: 283, startPoint y: 73, endPoint x: 147, endPoint y: 68, distance: 136.1
click at [147, 68] on div "Provider Role Therapist Therapist Select Therapist Date This Month [EMAIL_ADDRE…" at bounding box center [235, 57] width 335 height 47
paste input "[EMAIL_ADDRESS][DOMAIN_NAME]"
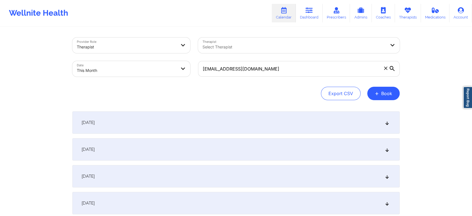
click at [147, 123] on div "[DATE]" at bounding box center [235, 122] width 327 height 22
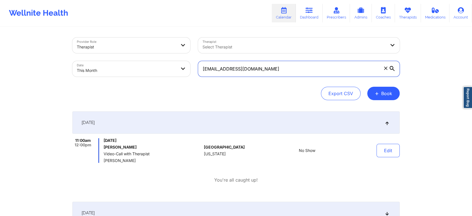
drag, startPoint x: 253, startPoint y: 62, endPoint x: 174, endPoint y: 75, distance: 79.5
click at [174, 75] on div "Provider Role Therapist Therapist Select Therapist Date This Month [EMAIL_ADDRE…" at bounding box center [235, 57] width 335 height 47
paste input "[EMAIL_ADDRESS]"
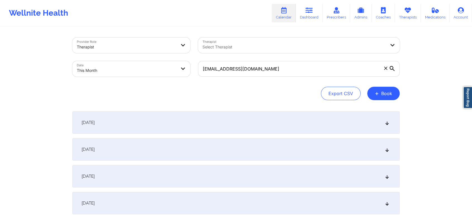
click at [144, 129] on div "[DATE]" at bounding box center [235, 122] width 327 height 22
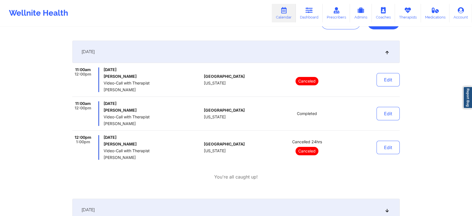
scroll to position [81, 0]
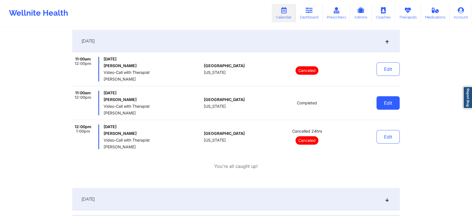
click at [389, 101] on button "Edit" at bounding box center [387, 102] width 23 height 13
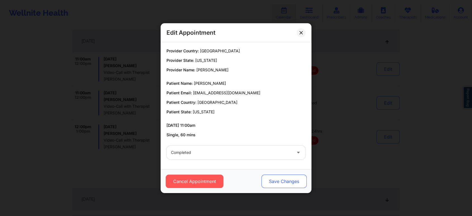
click at [264, 179] on button "Save Changes" at bounding box center [283, 180] width 45 height 13
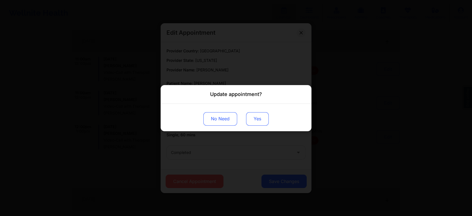
click at [257, 112] on button "Yes" at bounding box center [257, 118] width 23 height 13
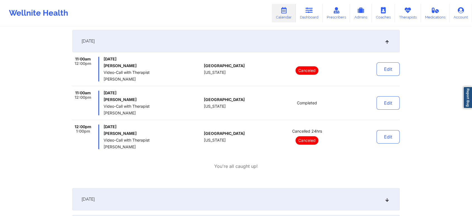
scroll to position [0, 0]
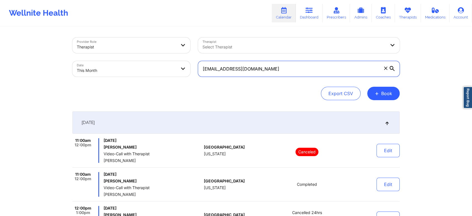
drag, startPoint x: 281, startPoint y: 69, endPoint x: 109, endPoint y: 79, distance: 171.7
click at [109, 79] on div "Provider Role Therapist Therapist Select Therapist Date This Month [EMAIL_ADDRE…" at bounding box center [235, 57] width 335 height 47
paste input "[EMAIL_ADDRESS]"
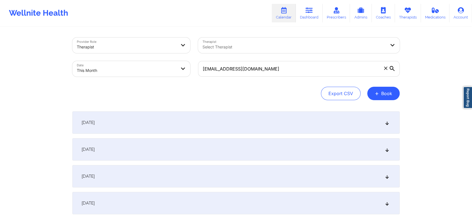
click at [109, 130] on div "[DATE]" at bounding box center [235, 122] width 327 height 22
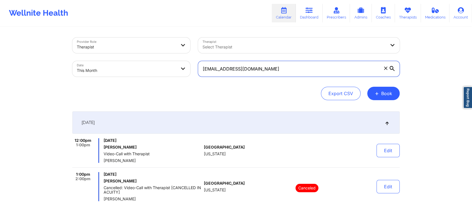
drag, startPoint x: 277, startPoint y: 63, endPoint x: 160, endPoint y: 70, distance: 117.2
click at [160, 70] on div "Provider Role Therapist Therapist Select Therapist Date This Month [EMAIL_ADDRE…" at bounding box center [235, 57] width 335 height 47
paste input "[EMAIL_ADDRESS]"
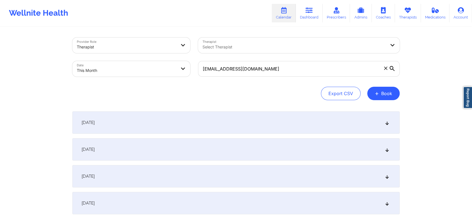
drag, startPoint x: 376, startPoint y: 99, endPoint x: 353, endPoint y: 117, distance: 28.4
click at [353, 117] on div "[DATE]" at bounding box center [235, 122] width 327 height 22
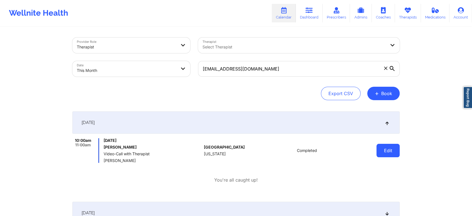
click at [386, 151] on button "Edit" at bounding box center [387, 150] width 23 height 13
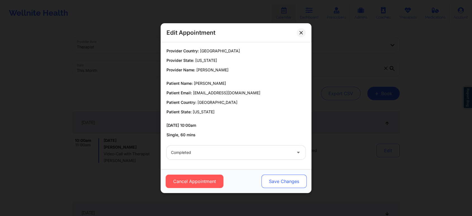
click at [284, 181] on button "Save Changes" at bounding box center [283, 180] width 45 height 13
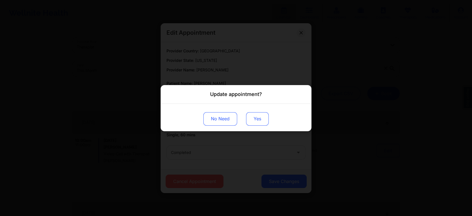
drag, startPoint x: 256, startPoint y: 106, endPoint x: 261, endPoint y: 119, distance: 13.7
click at [261, 119] on div "No Need Yes" at bounding box center [236, 116] width 151 height 27
click at [261, 119] on button "Yes" at bounding box center [257, 118] width 23 height 13
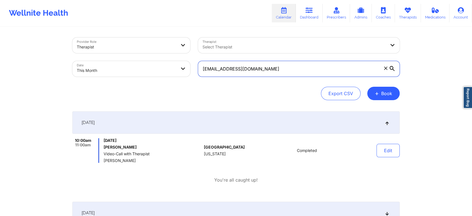
drag, startPoint x: 289, startPoint y: 71, endPoint x: 152, endPoint y: 70, distance: 137.4
click at [152, 70] on div "Provider Role Therapist Therapist Select Therapist Date This Month [EMAIL_ADDRE…" at bounding box center [235, 57] width 335 height 47
paste input "[EMAIL_ADDRESS]"
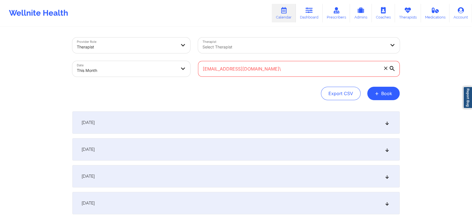
click at [277, 67] on input "[EMAIL_ADDRESS][DOMAIN_NAME]\" at bounding box center [299, 69] width 202 height 16
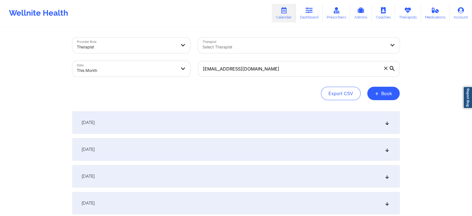
click at [219, 128] on div "[DATE]" at bounding box center [235, 122] width 327 height 22
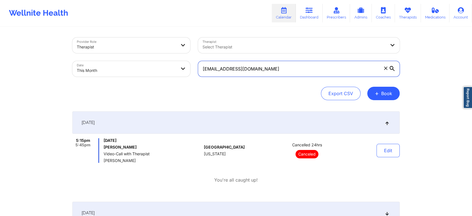
drag, startPoint x: 288, startPoint y: 70, endPoint x: 101, endPoint y: 65, distance: 187.7
click at [101, 65] on div "Provider Role Therapist Therapist Select Therapist Date This Month [EMAIL_ADDRE…" at bounding box center [235, 57] width 335 height 47
paste input "[EMAIL_ADDRESS]"
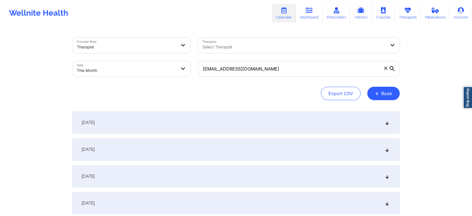
click at [177, 113] on div "[DATE]" at bounding box center [235, 122] width 327 height 22
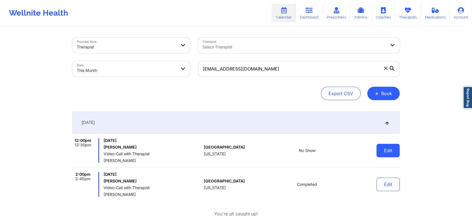
click at [389, 150] on button "Edit" at bounding box center [387, 150] width 23 height 13
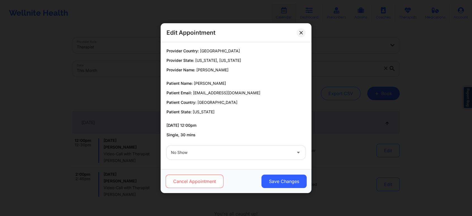
click at [197, 178] on button "Cancel Appointment" at bounding box center [195, 180] width 58 height 13
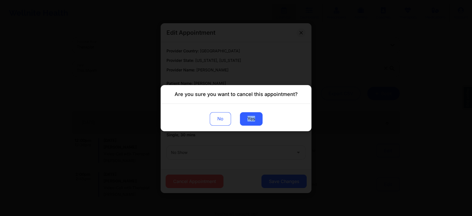
drag, startPoint x: 264, startPoint y: 114, endPoint x: 246, endPoint y: 125, distance: 21.2
click at [246, 125] on div "No Yes" at bounding box center [236, 116] width 151 height 27
click at [251, 118] on button "Yes" at bounding box center [251, 118] width 23 height 13
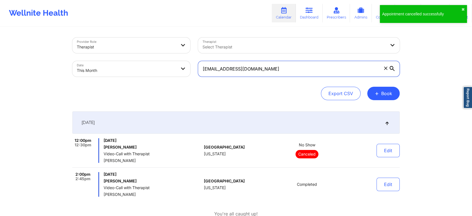
drag, startPoint x: 286, startPoint y: 69, endPoint x: 179, endPoint y: 73, distance: 106.7
click at [179, 73] on div "Provider Role Therapist Therapist Select Therapist Date This Month [EMAIL_ADDRE…" at bounding box center [235, 57] width 335 height 47
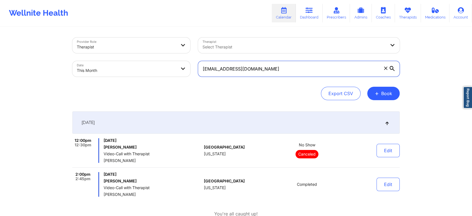
paste input "wigganhomes"
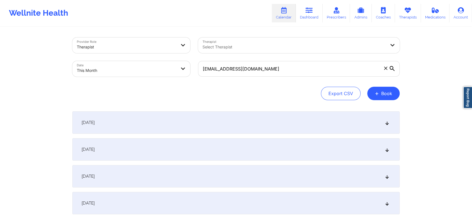
click at [275, 125] on div "[DATE]" at bounding box center [235, 122] width 327 height 22
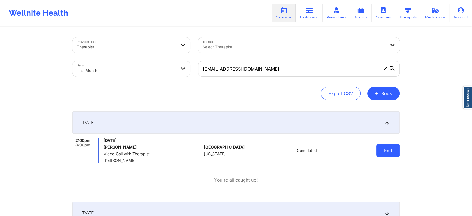
click at [384, 152] on button "Edit" at bounding box center [387, 150] width 23 height 13
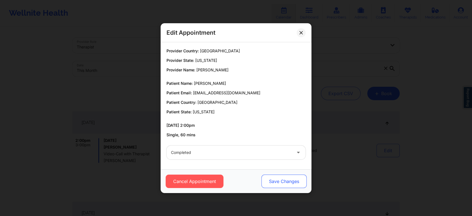
click at [284, 177] on button "Save Changes" at bounding box center [283, 180] width 45 height 13
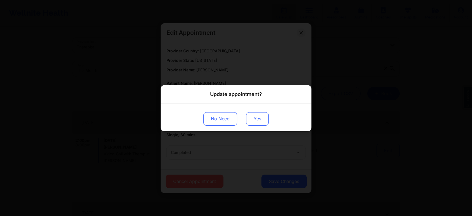
click at [255, 120] on button "Yes" at bounding box center [257, 118] width 23 height 13
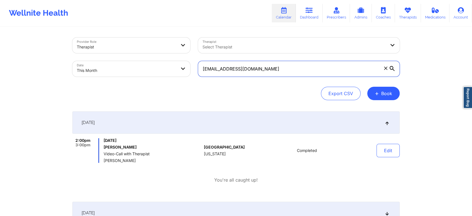
drag, startPoint x: 274, startPoint y: 68, endPoint x: 103, endPoint y: 56, distance: 171.8
click at [103, 56] on div "Provider Role Therapist Therapist Select Therapist Date This Month [EMAIL_ADDRE…" at bounding box center [235, 57] width 335 height 47
paste input "cgershengorn"
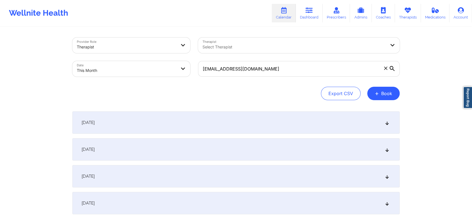
click at [126, 121] on div "[DATE]" at bounding box center [235, 122] width 327 height 22
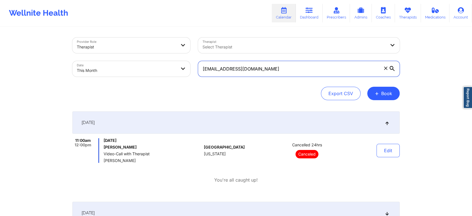
drag, startPoint x: 290, startPoint y: 64, endPoint x: 132, endPoint y: 77, distance: 158.6
click at [132, 77] on div "Provider Role Therapist Therapist Select Therapist Date This Month [EMAIL_ADDRE…" at bounding box center [235, 57] width 335 height 47
paste input "scarlson07"
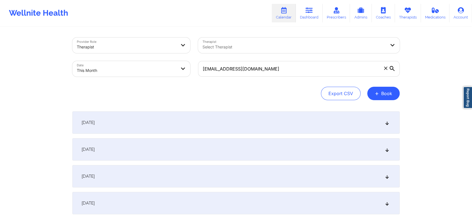
drag, startPoint x: 124, startPoint y: 138, endPoint x: 147, endPoint y: 128, distance: 25.2
click at [147, 128] on div "[DATE]" at bounding box center [235, 122] width 327 height 22
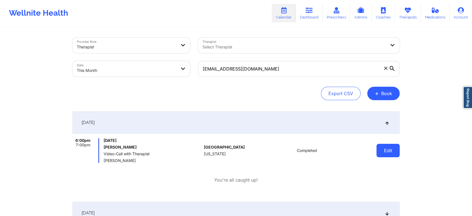
click at [380, 145] on button "Edit" at bounding box center [387, 150] width 23 height 13
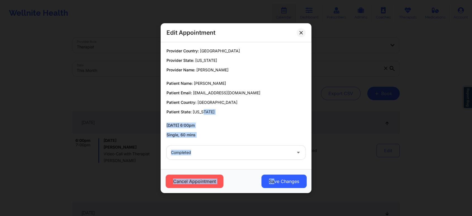
drag, startPoint x: 274, startPoint y: 179, endPoint x: 272, endPoint y: 155, distance: 24.1
click at [272, 155] on div "Edit Appointment Provider Country: [GEOGRAPHIC_DATA] Provider State: [US_STATE]…" at bounding box center [236, 107] width 151 height 169
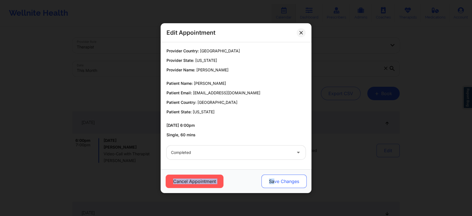
click at [274, 178] on button "Save Changes" at bounding box center [283, 180] width 45 height 13
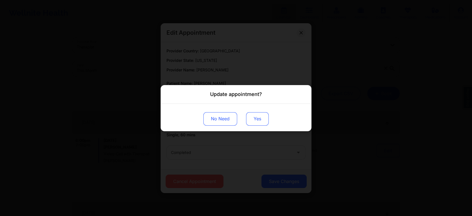
click at [263, 118] on button "Yes" at bounding box center [257, 118] width 23 height 13
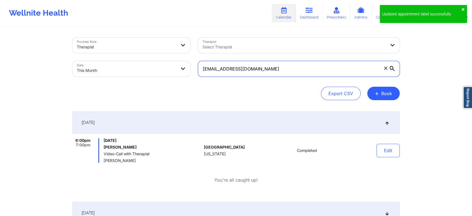
drag, startPoint x: 281, startPoint y: 71, endPoint x: 159, endPoint y: 64, distance: 123.0
click at [159, 64] on div "Provider Role Therapist Therapist Select Therapist Date This Month [EMAIL_ADDRE…" at bounding box center [235, 57] width 335 height 47
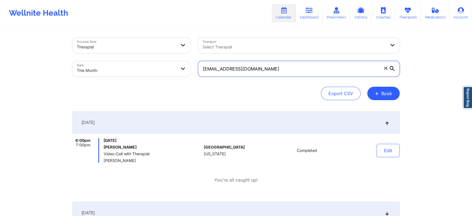
paste input "alfonzohensley"
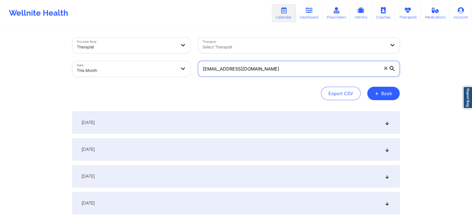
type input "[EMAIL_ADDRESS][DOMAIN_NAME]"
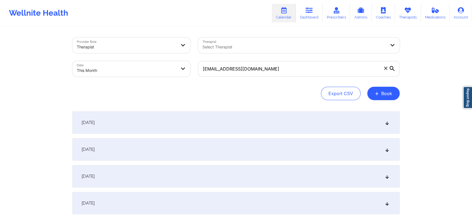
click at [227, 131] on div "[DATE]" at bounding box center [235, 122] width 327 height 22
